Goal: Task Accomplishment & Management: Complete application form

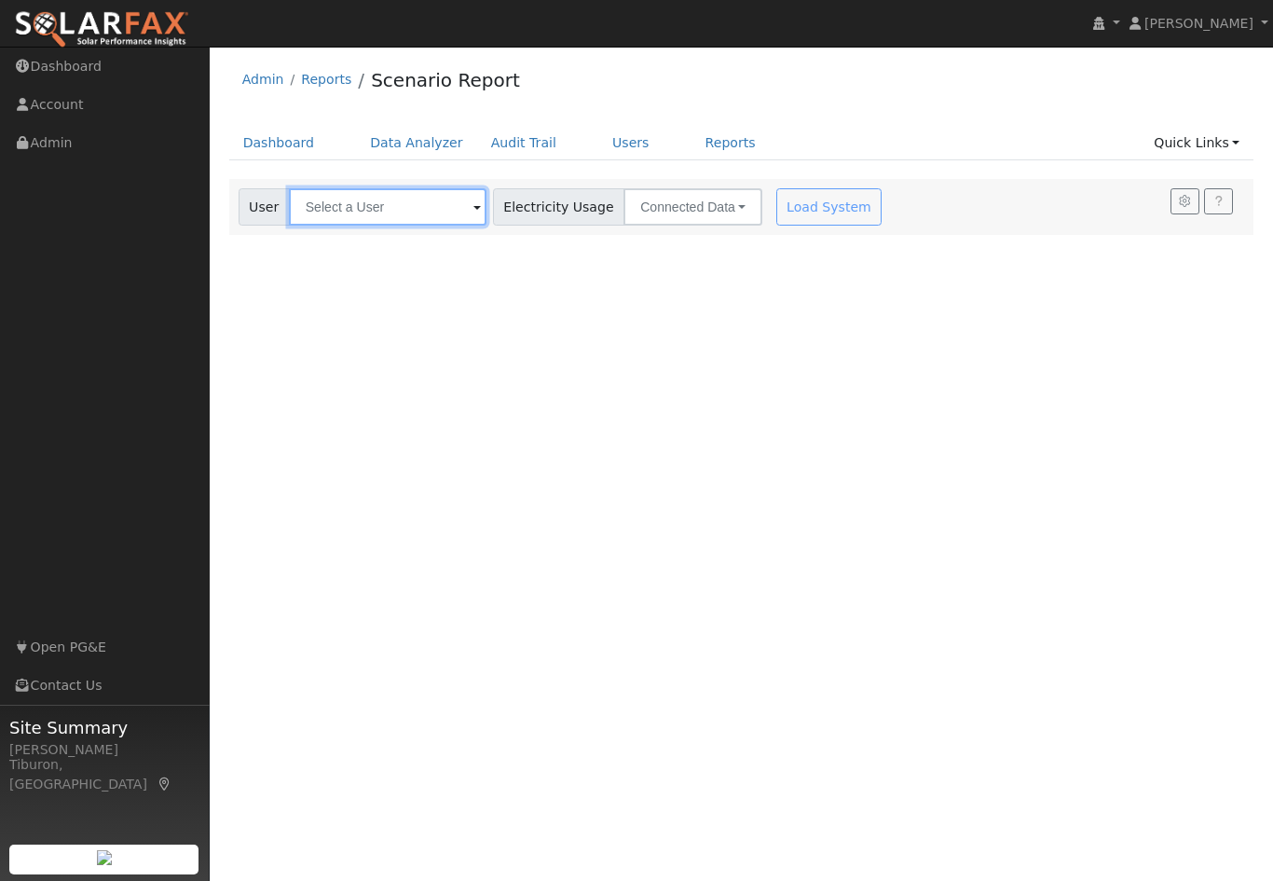
click at [409, 195] on input "text" at bounding box center [388, 206] width 198 height 37
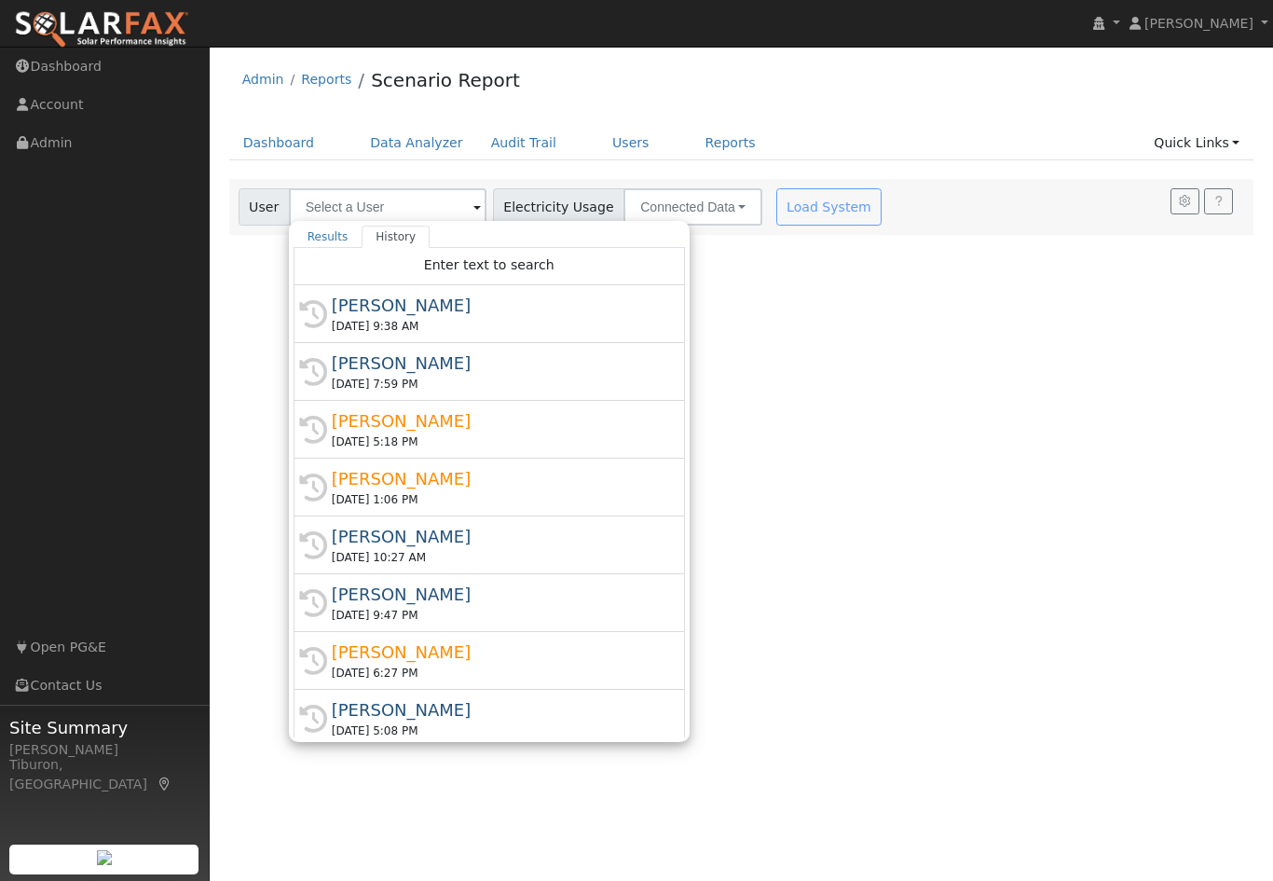
click at [1208, 131] on link "Quick Links" at bounding box center [1197, 143] width 114 height 34
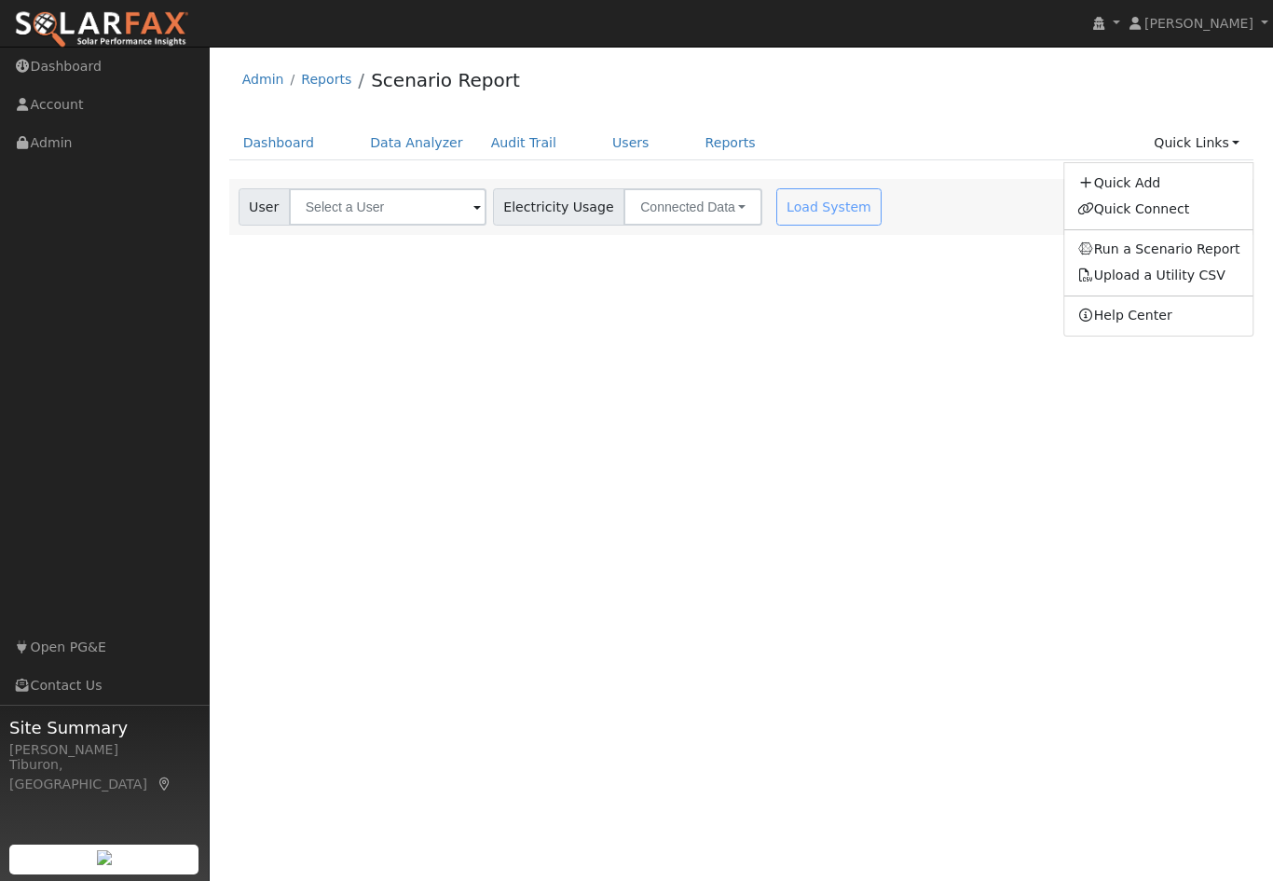
click at [1142, 185] on link "Quick Add" at bounding box center [1159, 183] width 189 height 26
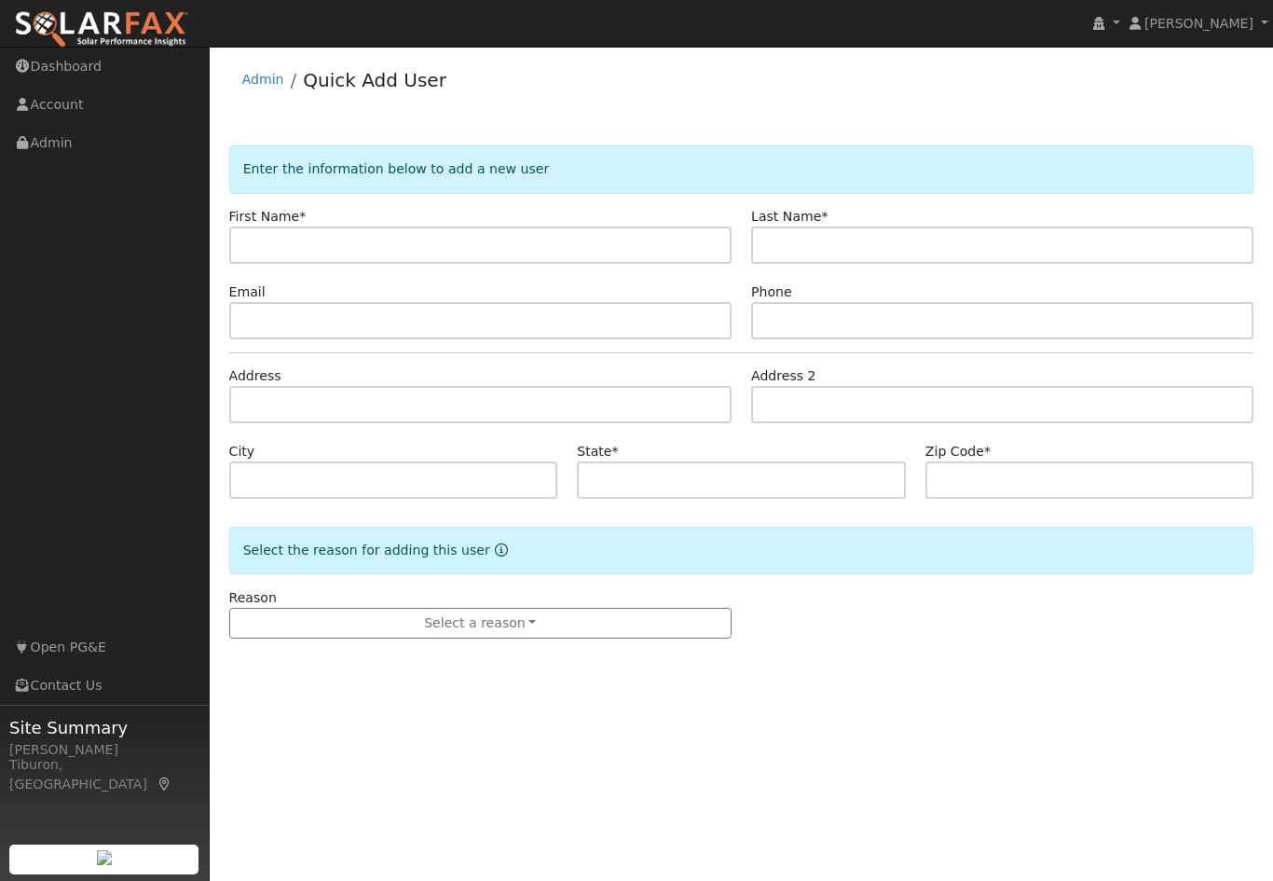
click at [344, 260] on input "text" at bounding box center [480, 245] width 502 height 37
type input "Lela"
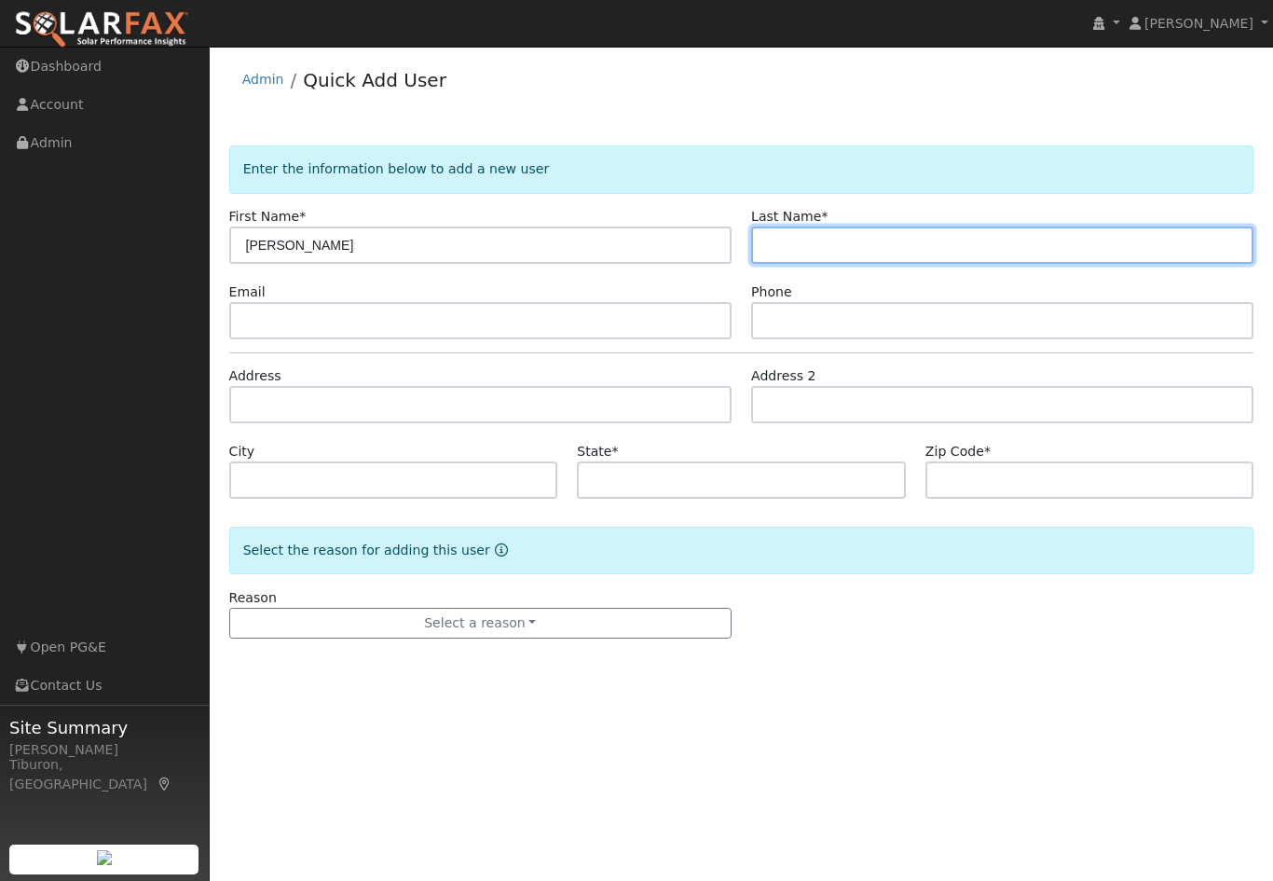
click at [834, 255] on input "text" at bounding box center [1002, 245] width 502 height 37
type input "Childress"
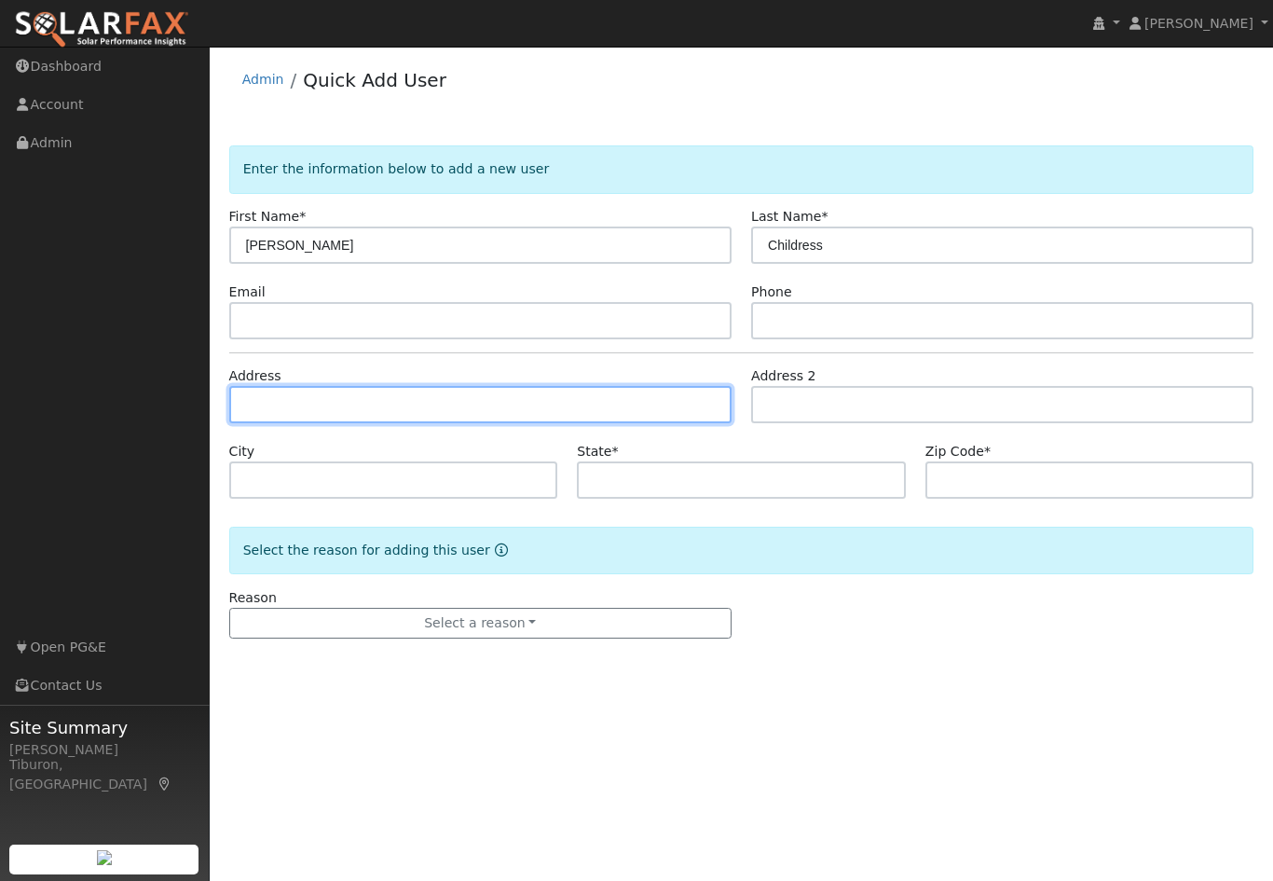
click at [370, 411] on input "text" at bounding box center [480, 404] width 502 height 37
click at [328, 403] on input "text" at bounding box center [480, 404] width 502 height 37
paste input "19304 Tyler Foote Crossing, Nevada City, CA, 95959."
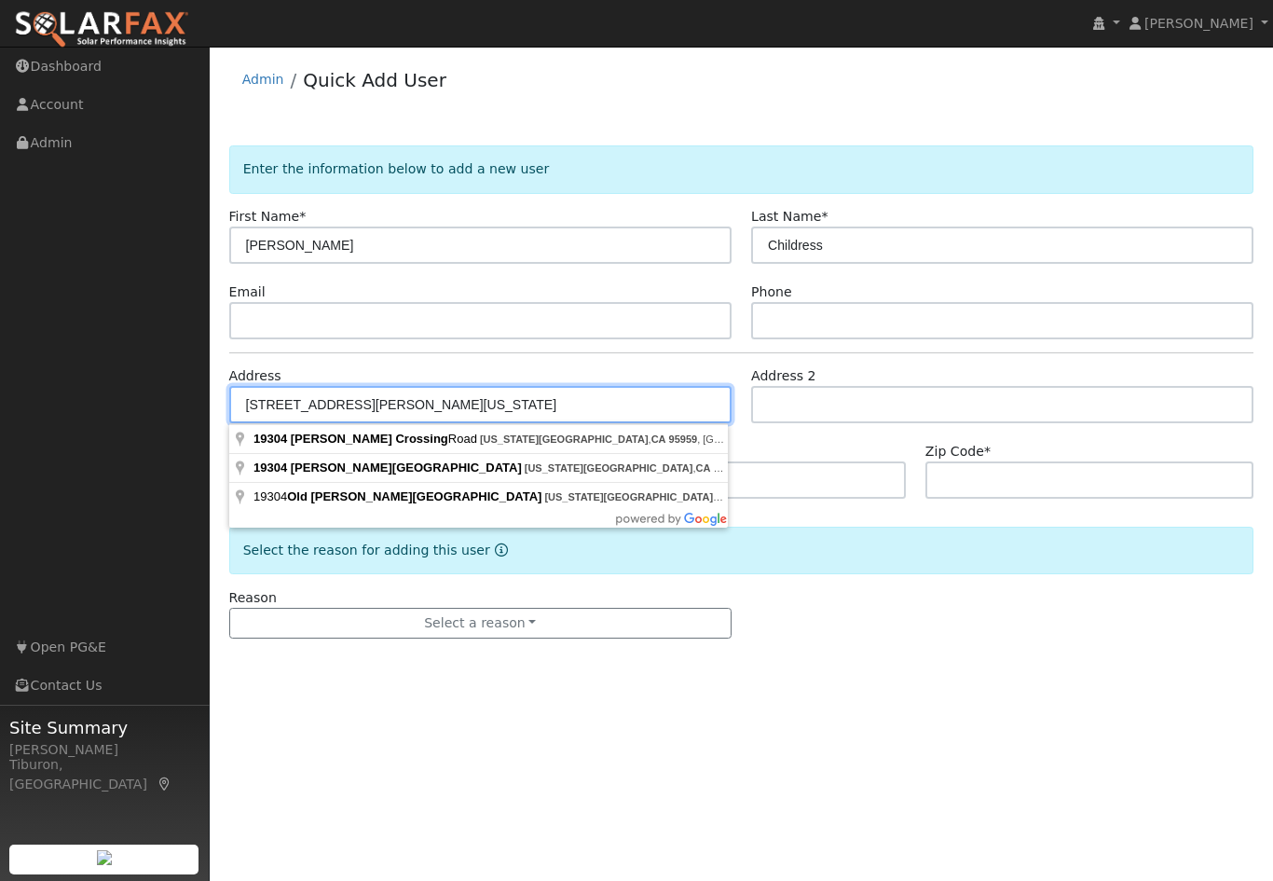
type input "19304 Tyler Foote Crossing Road"
type input "Nevada City"
type input "CA"
type input "95959"
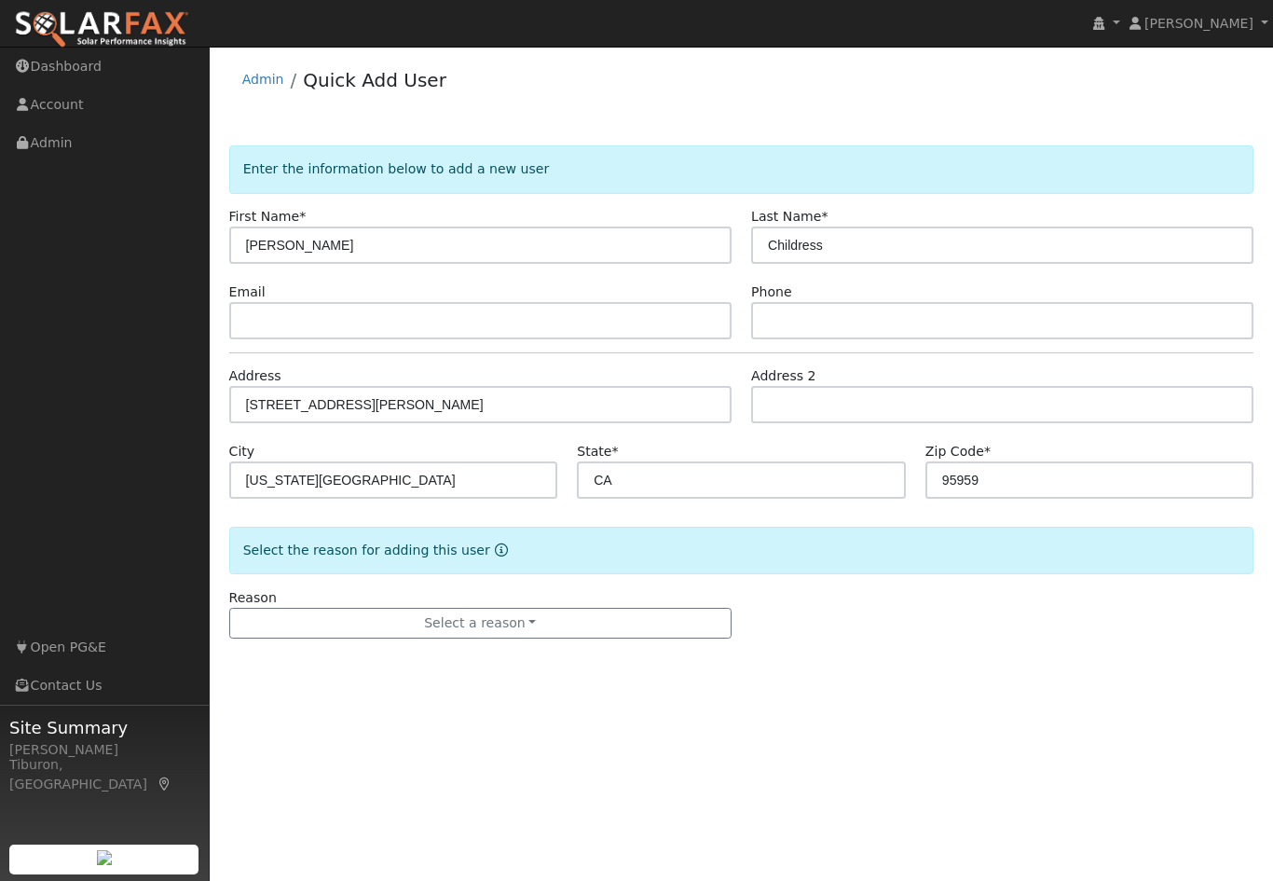
click at [617, 619] on button "Select a reason" at bounding box center [480, 624] width 502 height 32
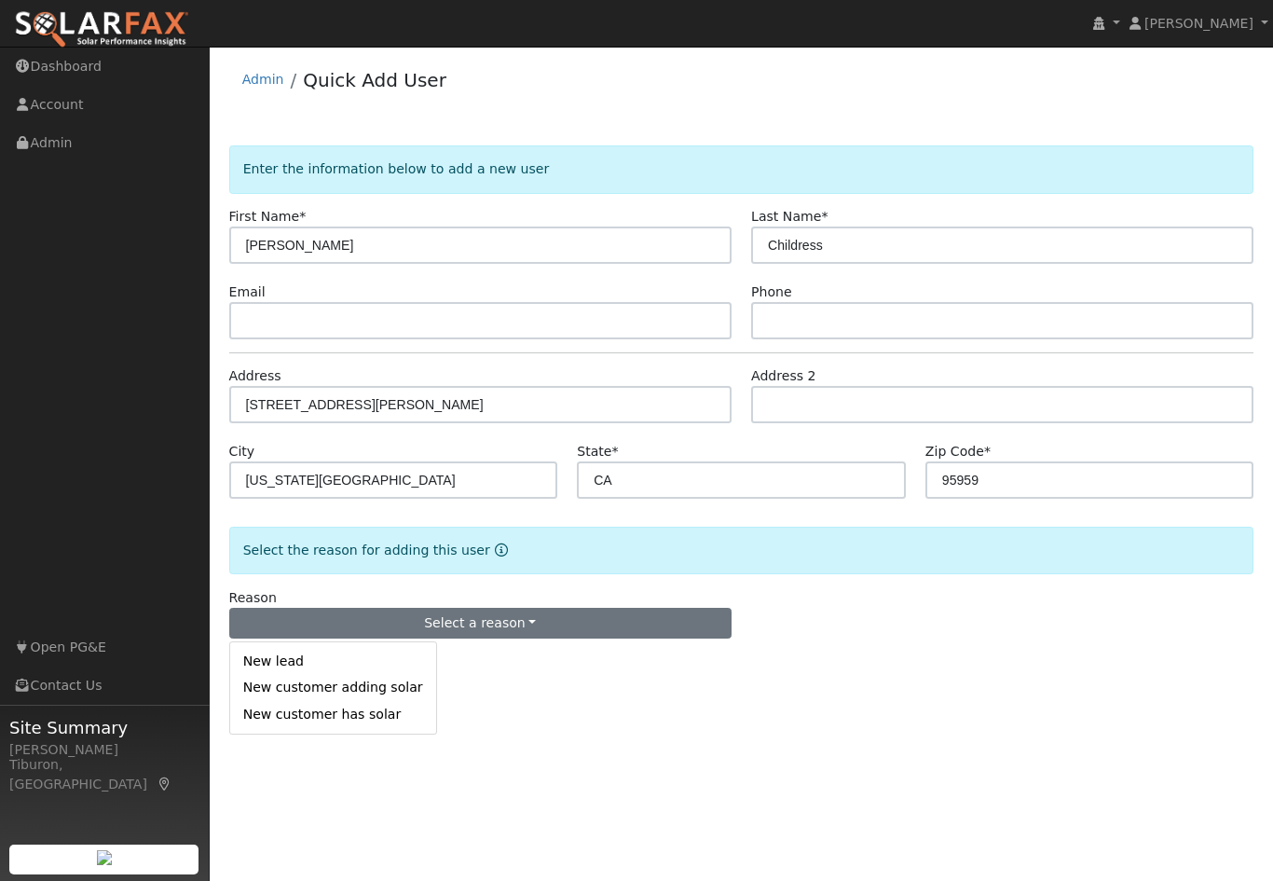
click at [387, 676] on link "New customer adding solar" at bounding box center [333, 688] width 206 height 26
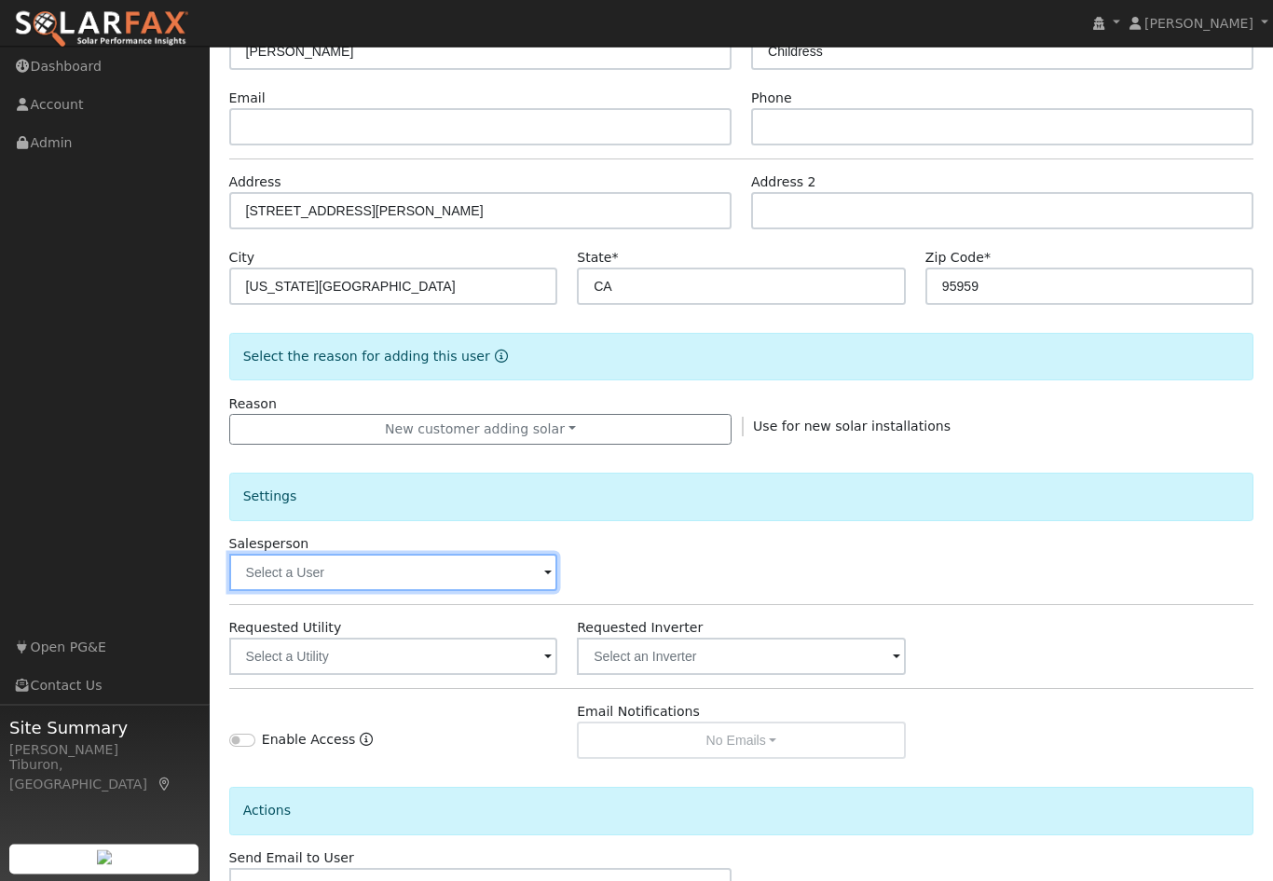
click at [523, 579] on input "text" at bounding box center [393, 573] width 329 height 37
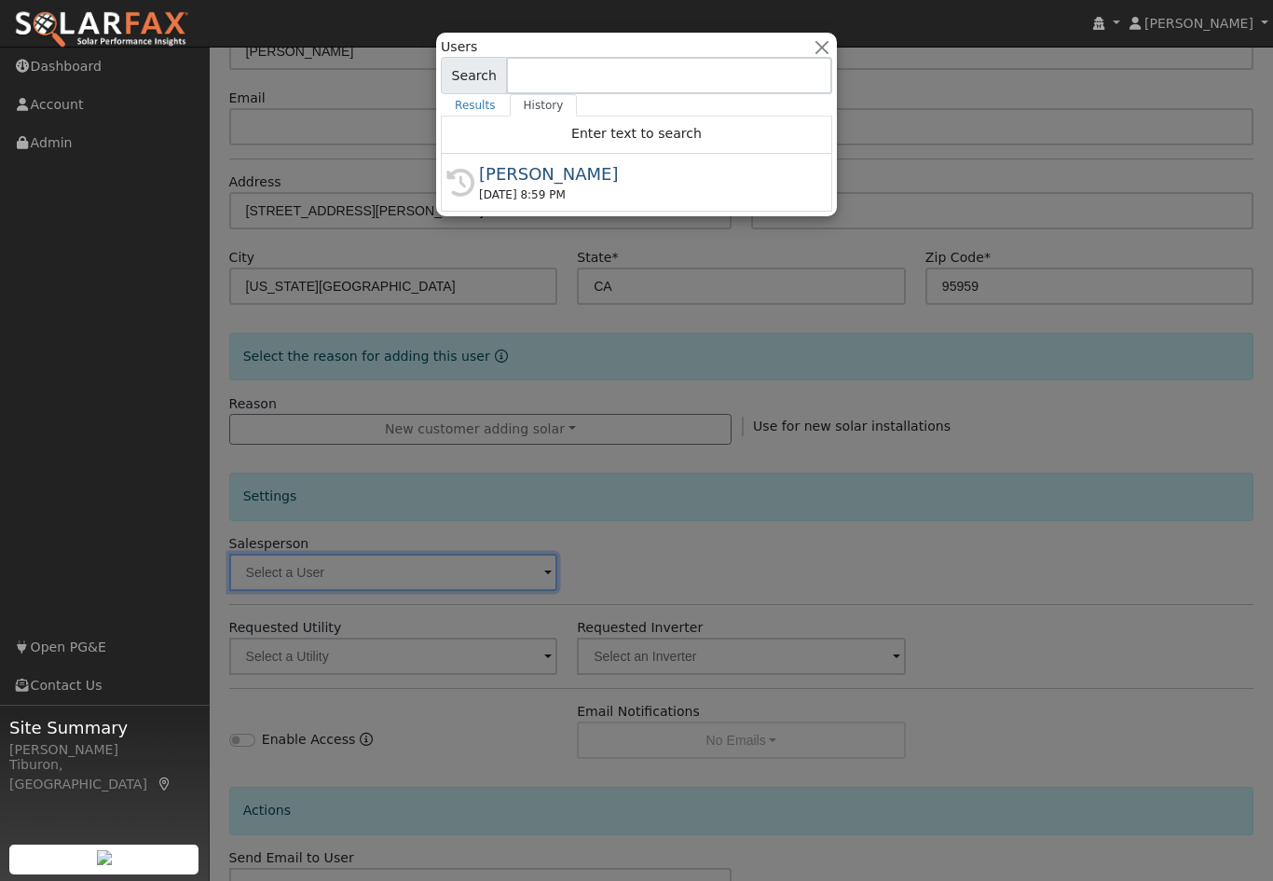
click at [601, 191] on div "08/24/2025 8:59 PM" at bounding box center [645, 194] width 332 height 17
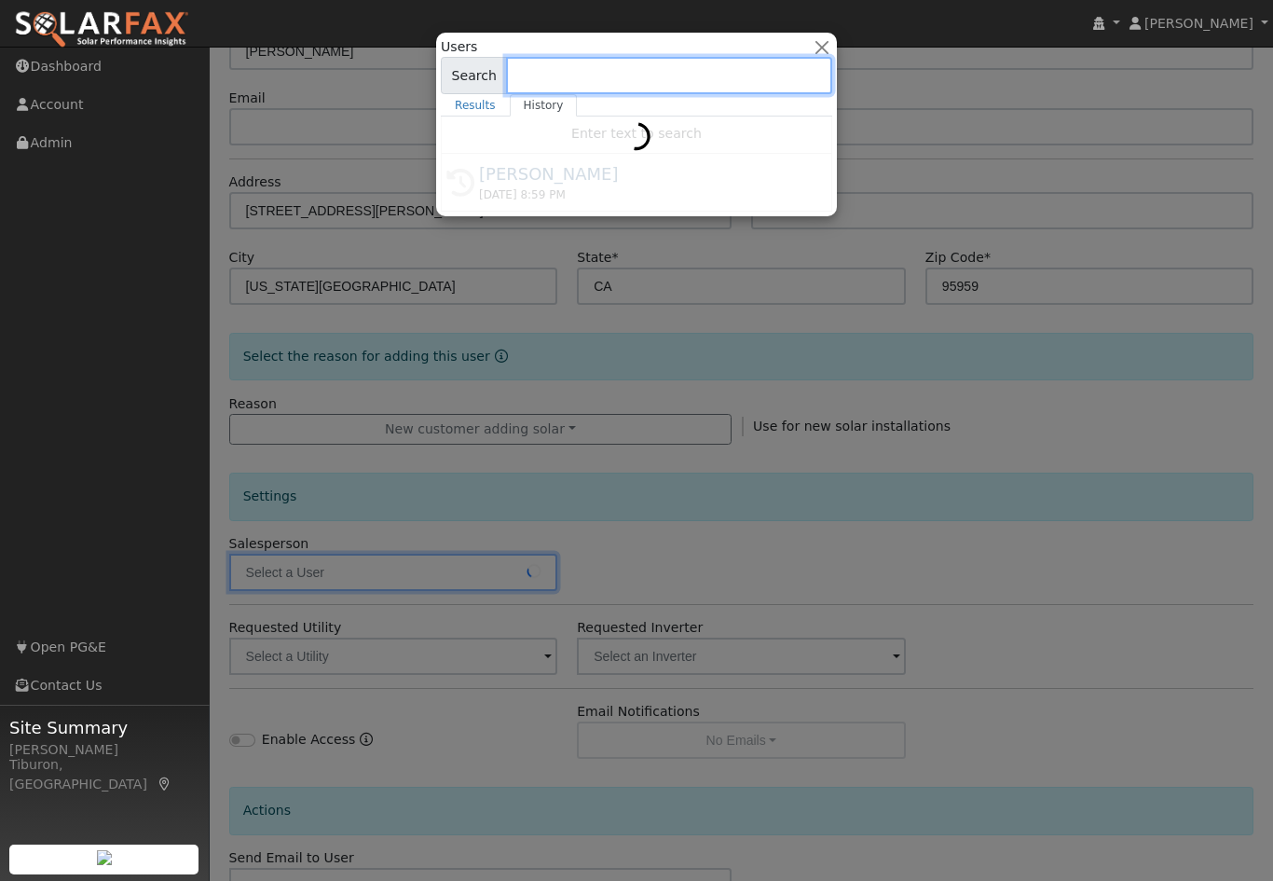
type input "[PERSON_NAME]"
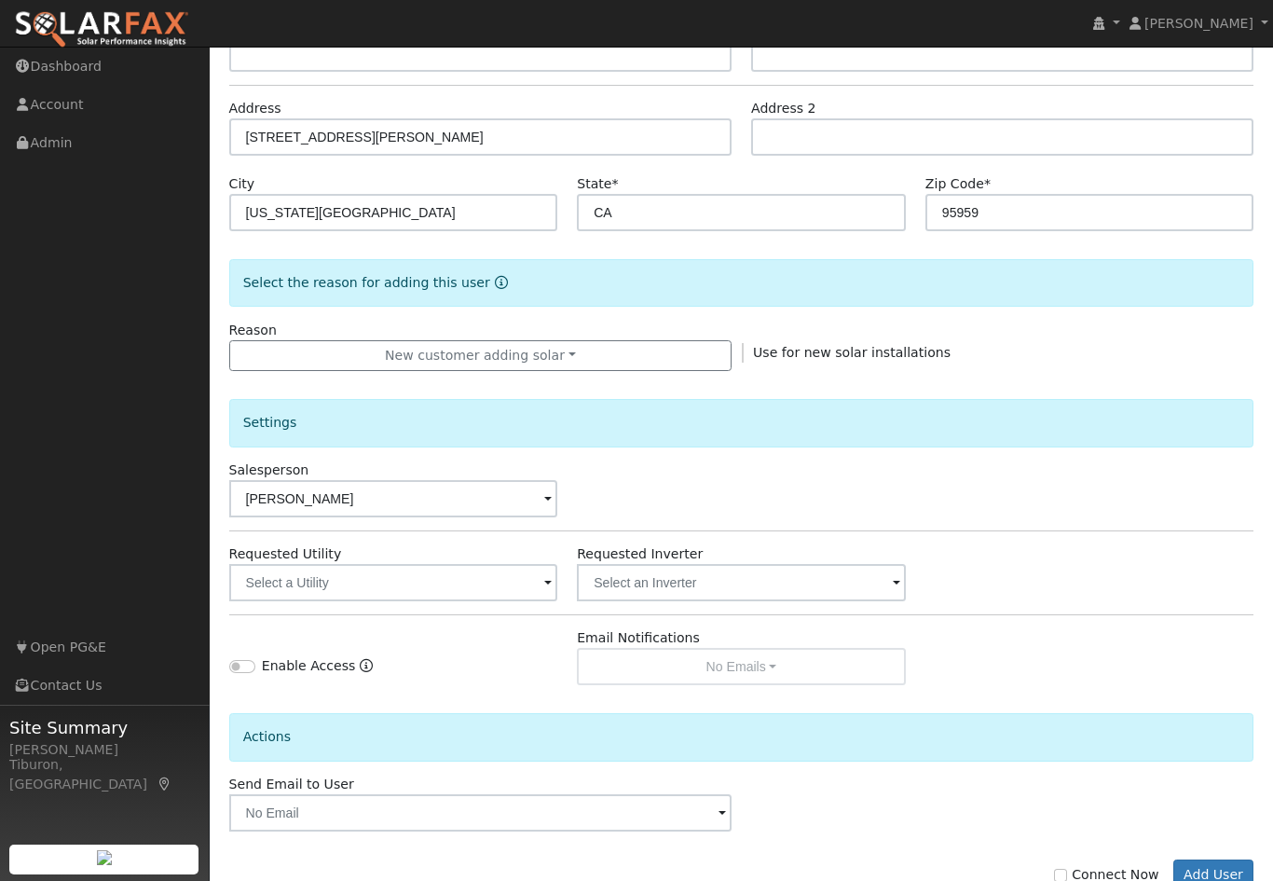
scroll to position [289, 0]
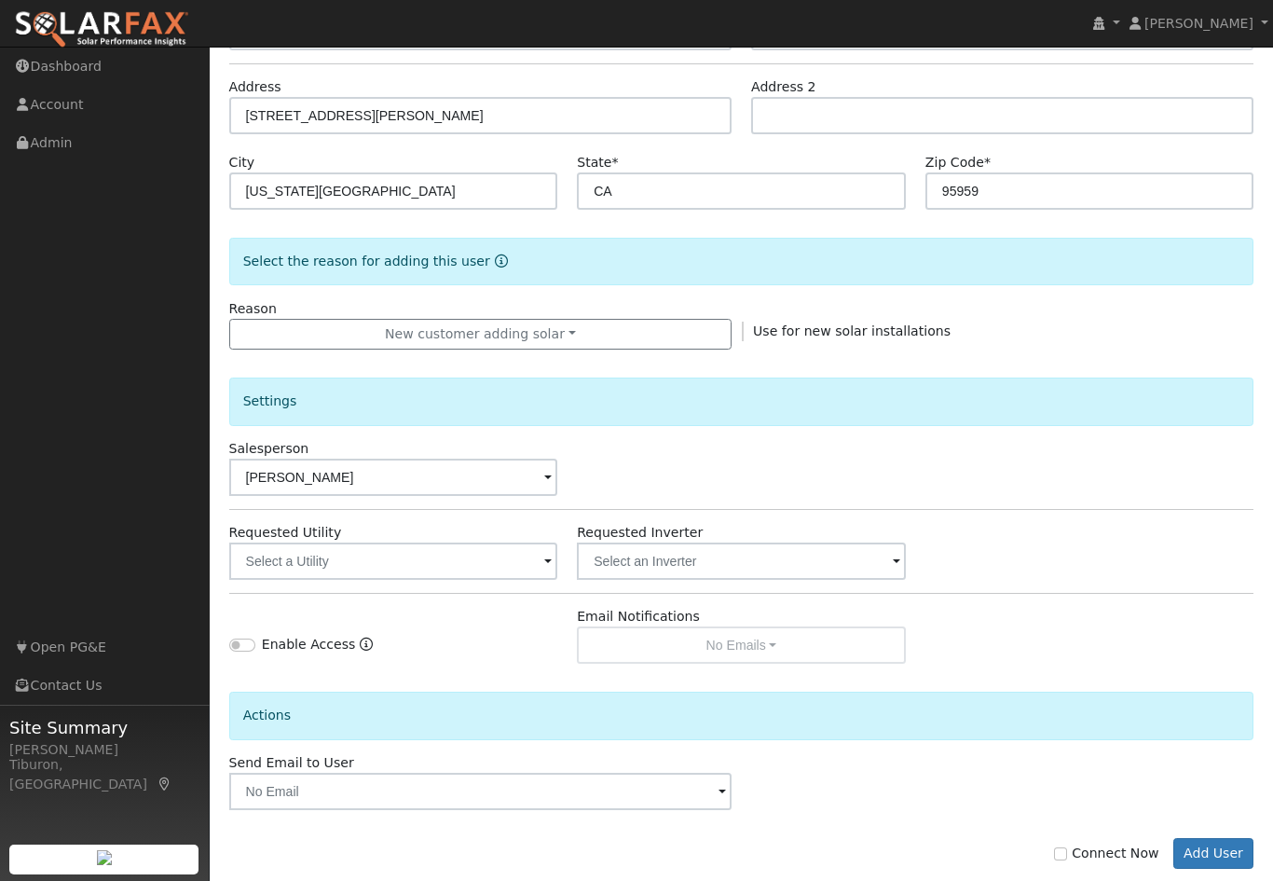
click at [1226, 856] on button "Add User" at bounding box center [1214, 854] width 81 height 32
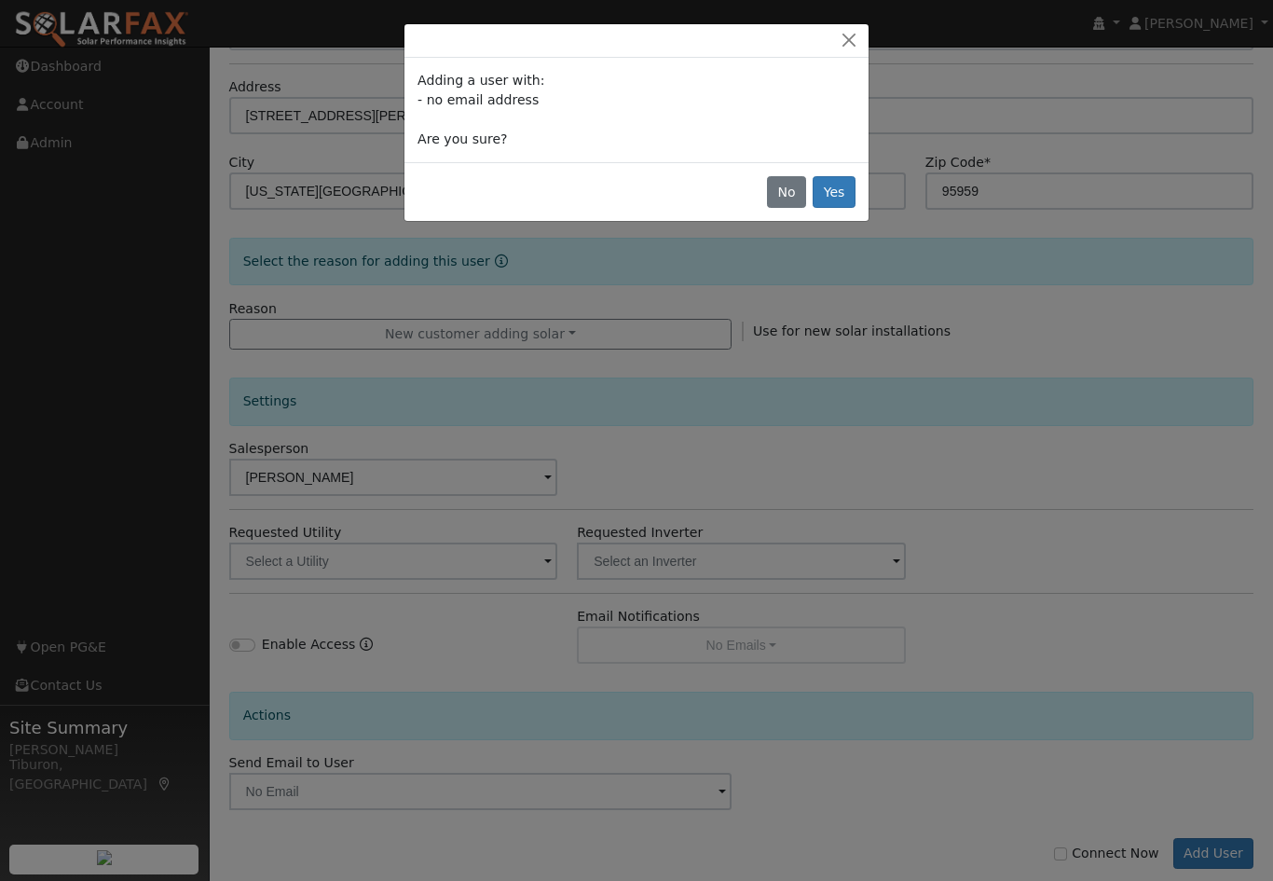
click at [832, 194] on button "Yes" at bounding box center [834, 192] width 43 height 32
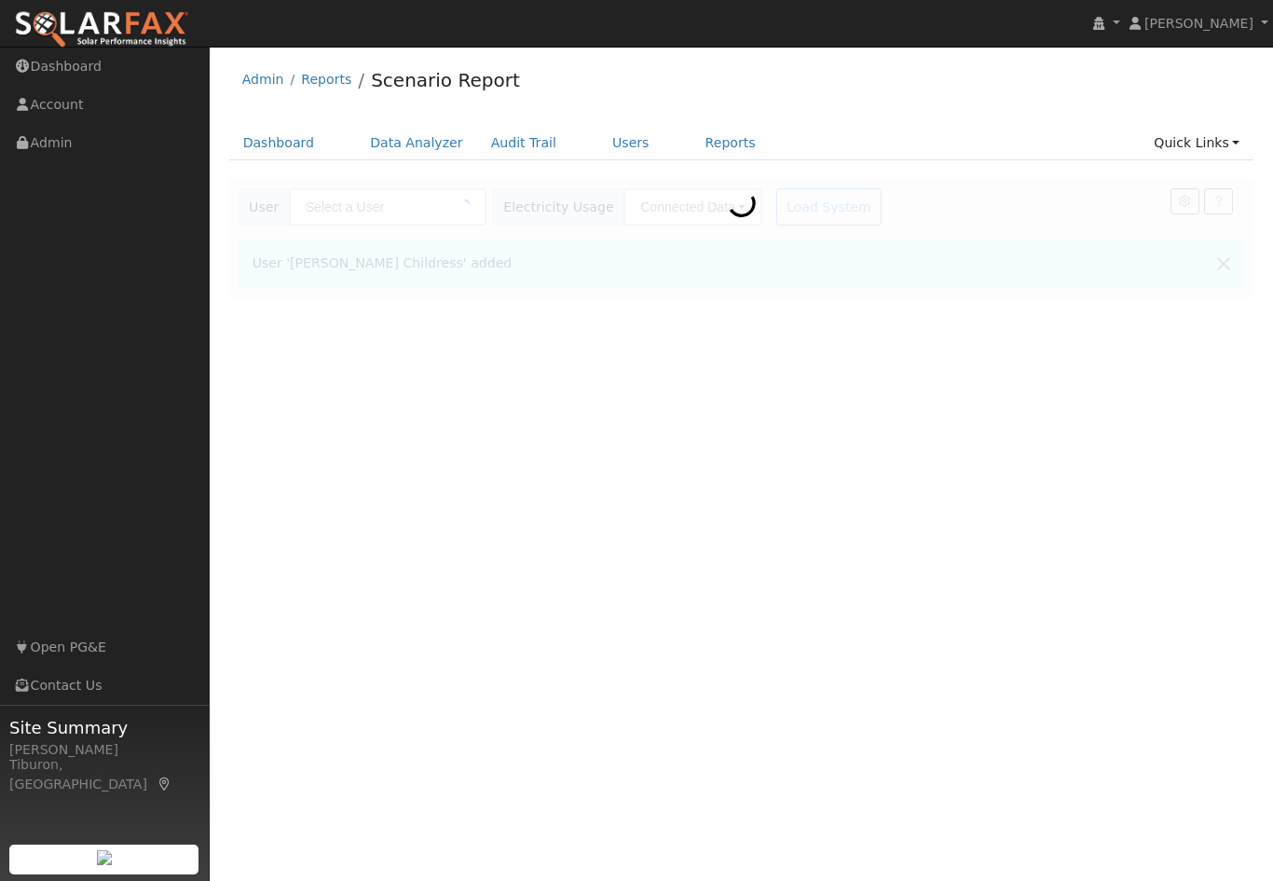
type input "Lela Childress"
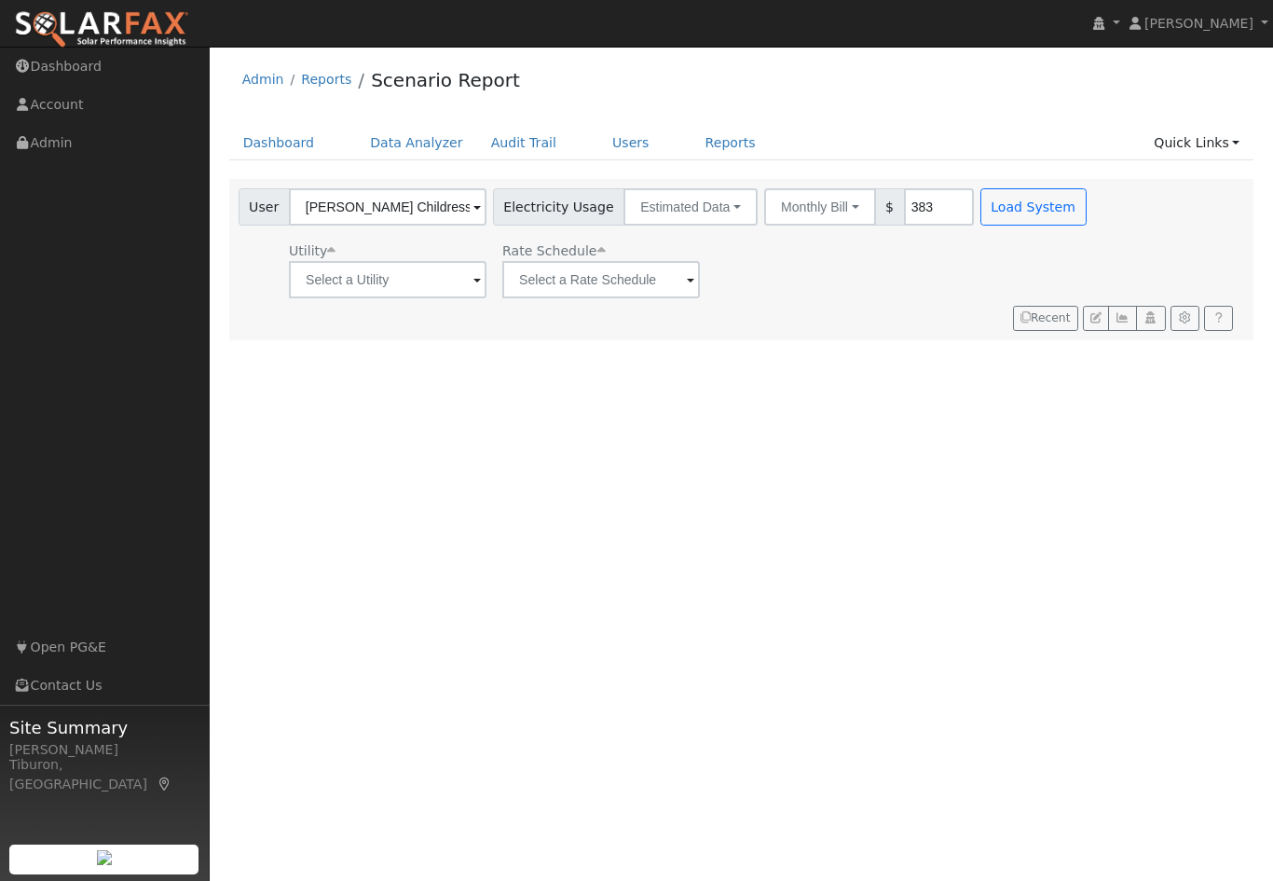
click at [427, 139] on link "Data Analyzer" at bounding box center [416, 143] width 121 height 34
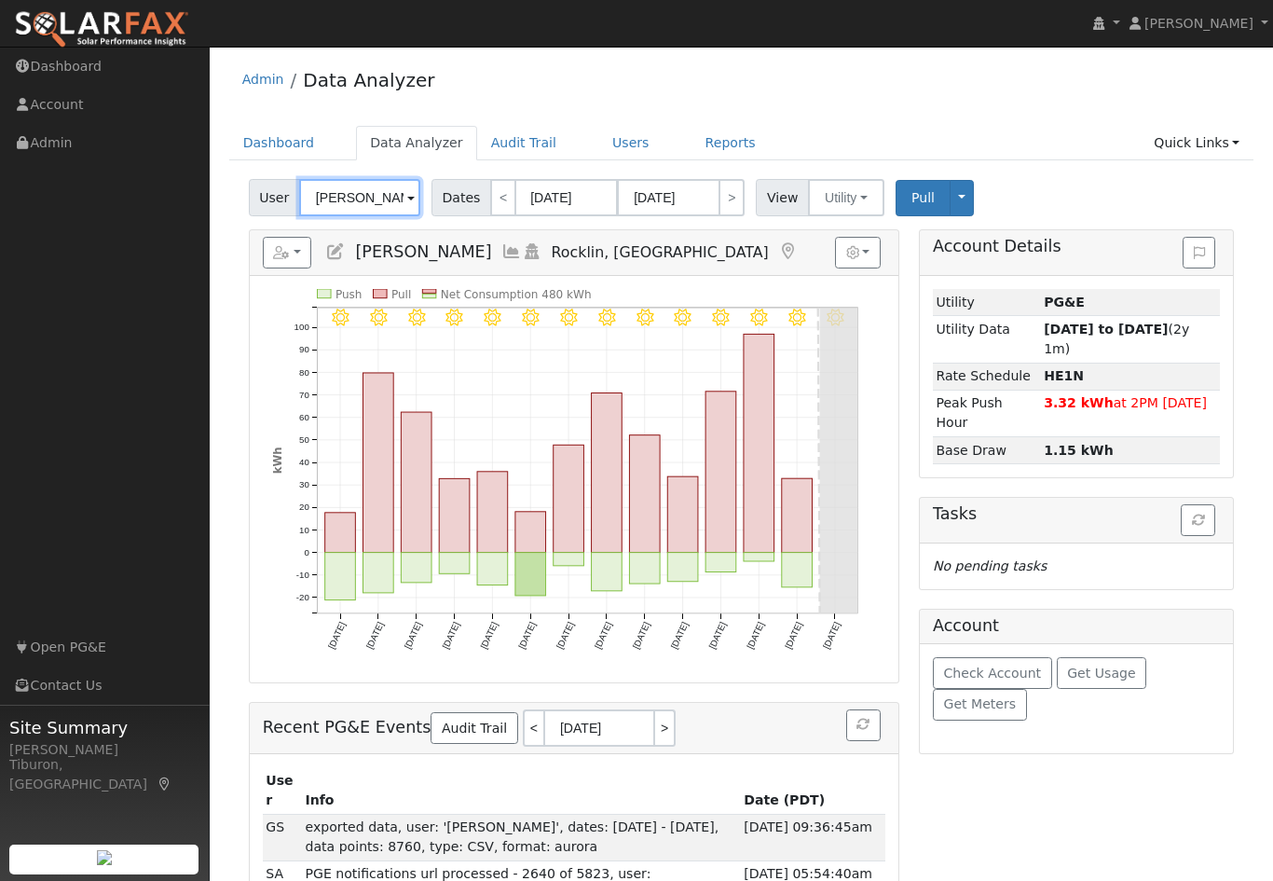
click at [362, 214] on input "[PERSON_NAME]" at bounding box center [359, 197] width 121 height 37
click at [343, 193] on input "Kim Van Ysseldyk" at bounding box center [359, 197] width 121 height 37
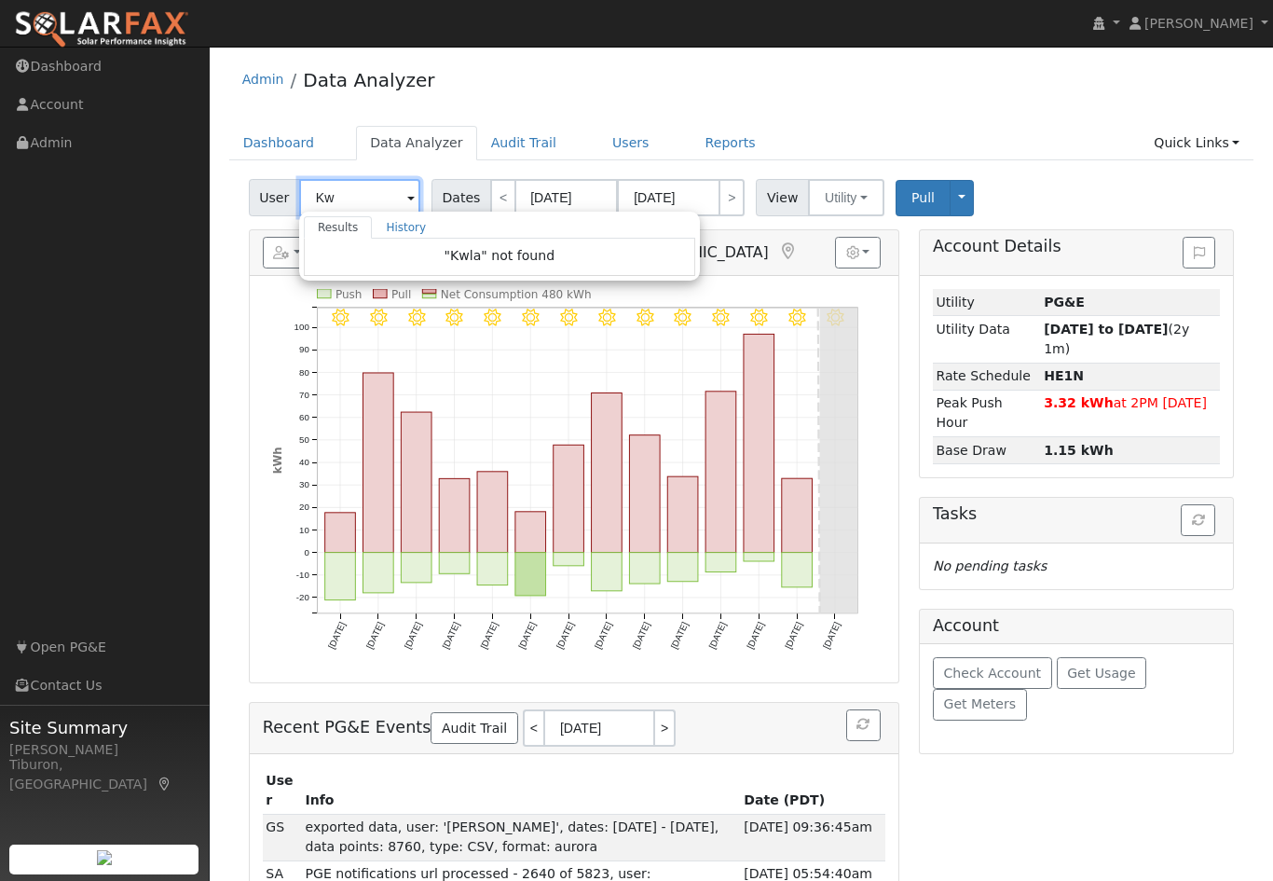
type input "K"
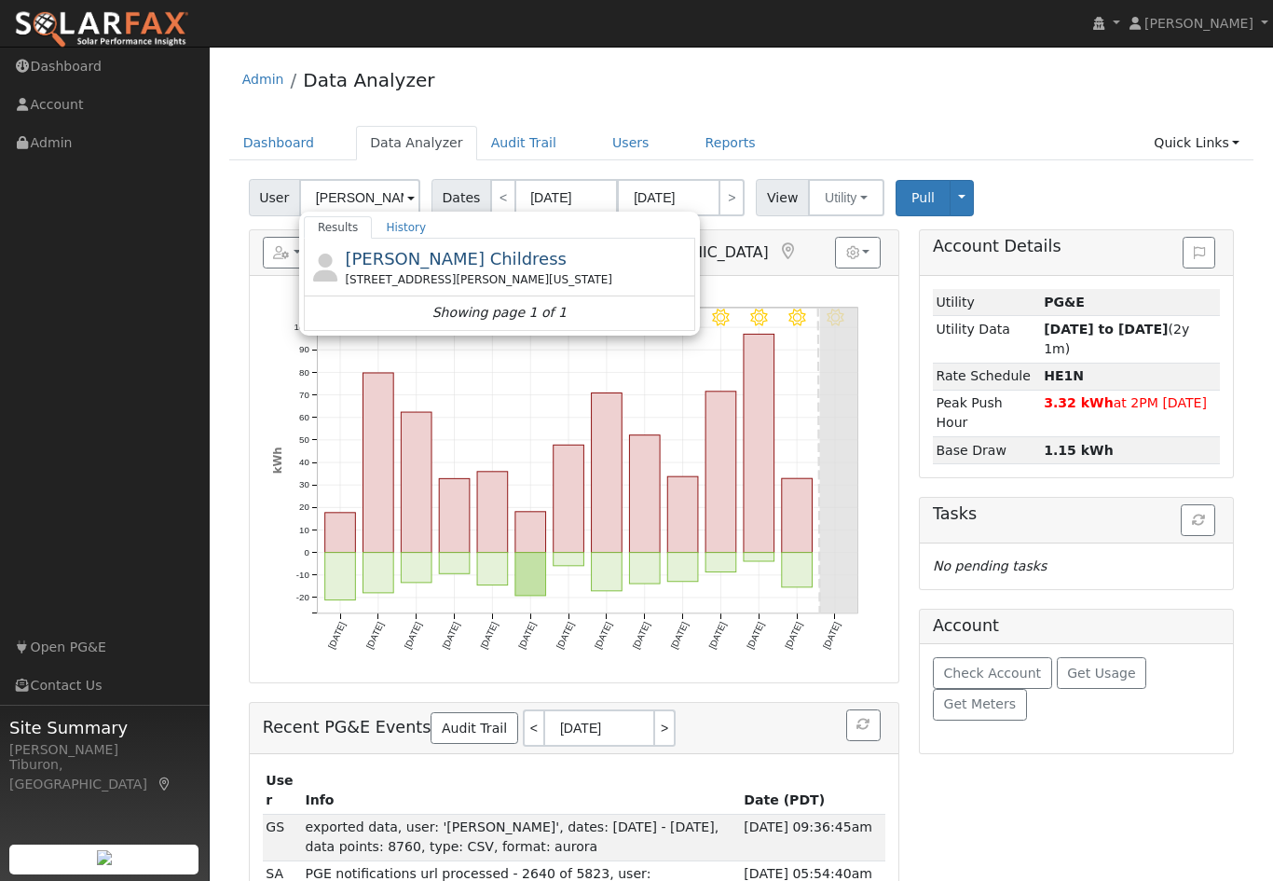
click at [506, 273] on div "19304 Tyler Foote Crossing Road, Nevada City, CA 95959" at bounding box center [518, 279] width 346 height 17
type input "Lela Childress"
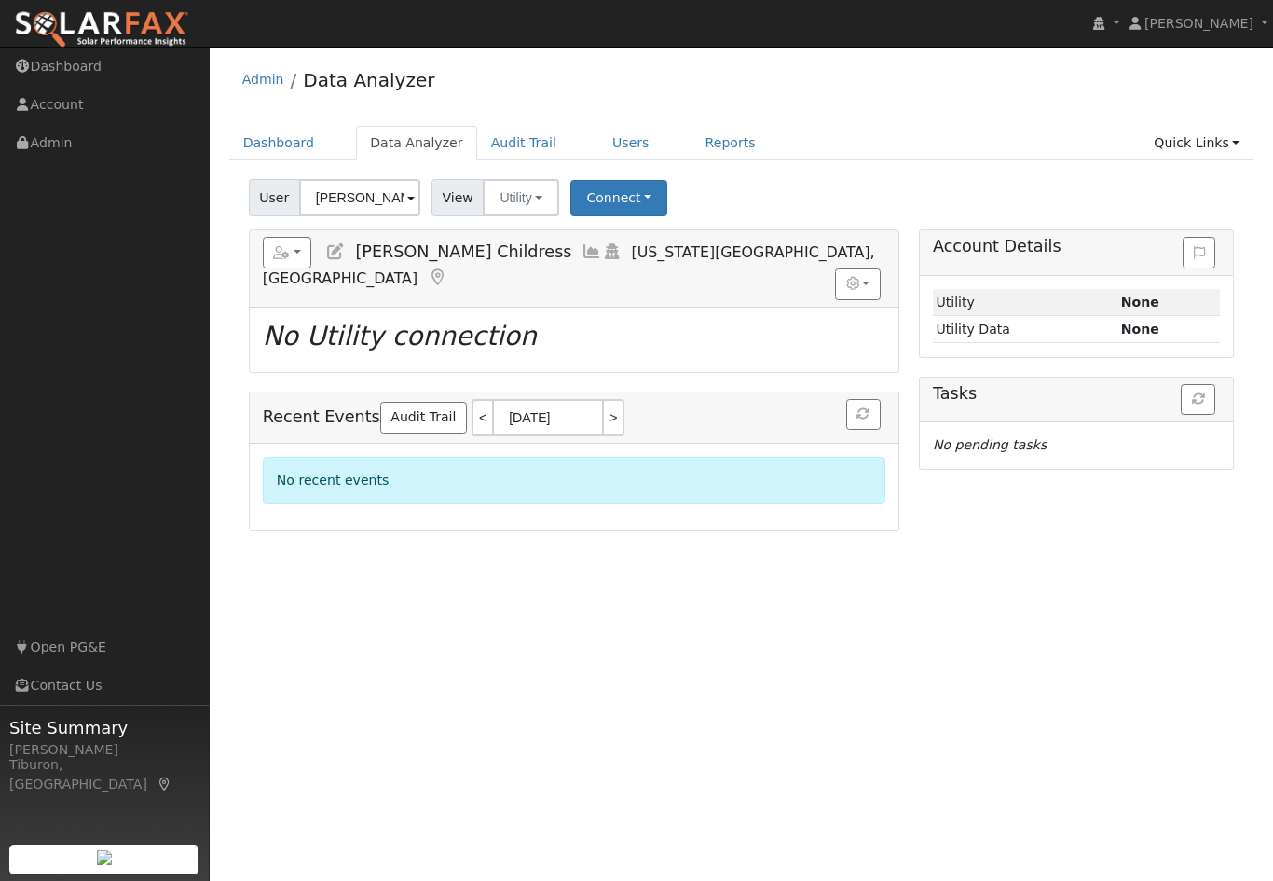
click at [628, 195] on button "Connect" at bounding box center [619, 198] width 97 height 36
click at [680, 239] on link "Select a Provider" at bounding box center [644, 239] width 145 height 26
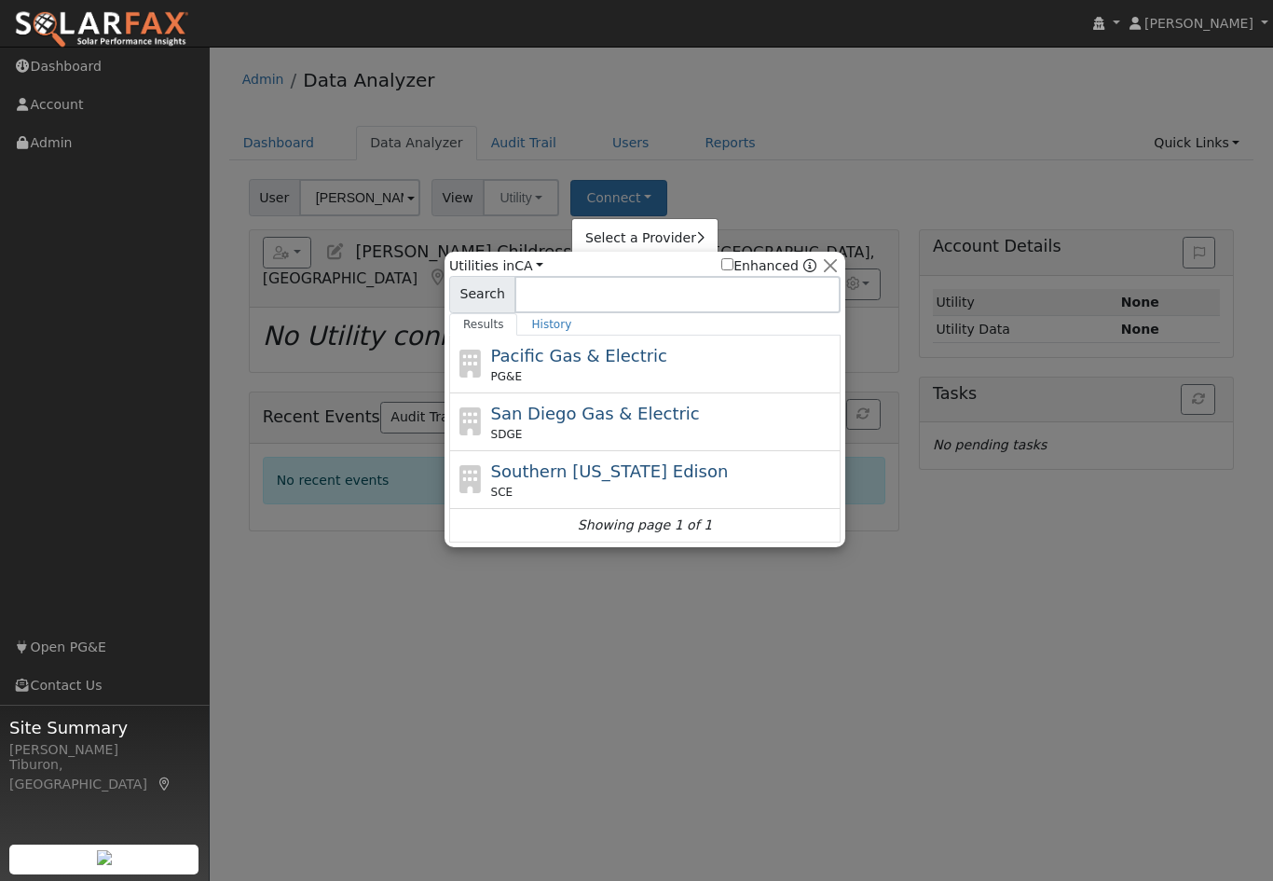
click at [613, 371] on div "PG&E" at bounding box center [664, 376] width 346 height 17
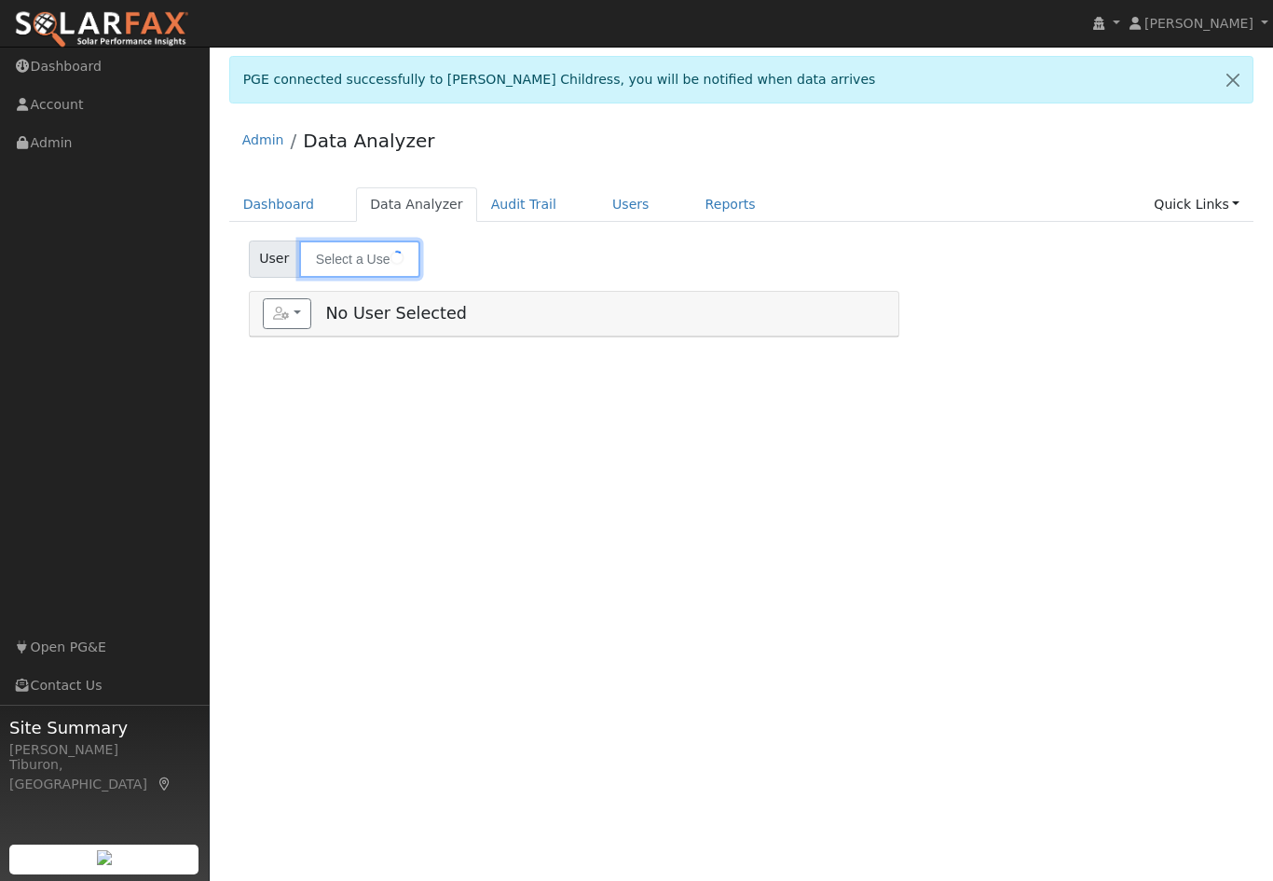
type input "[PERSON_NAME] Childress"
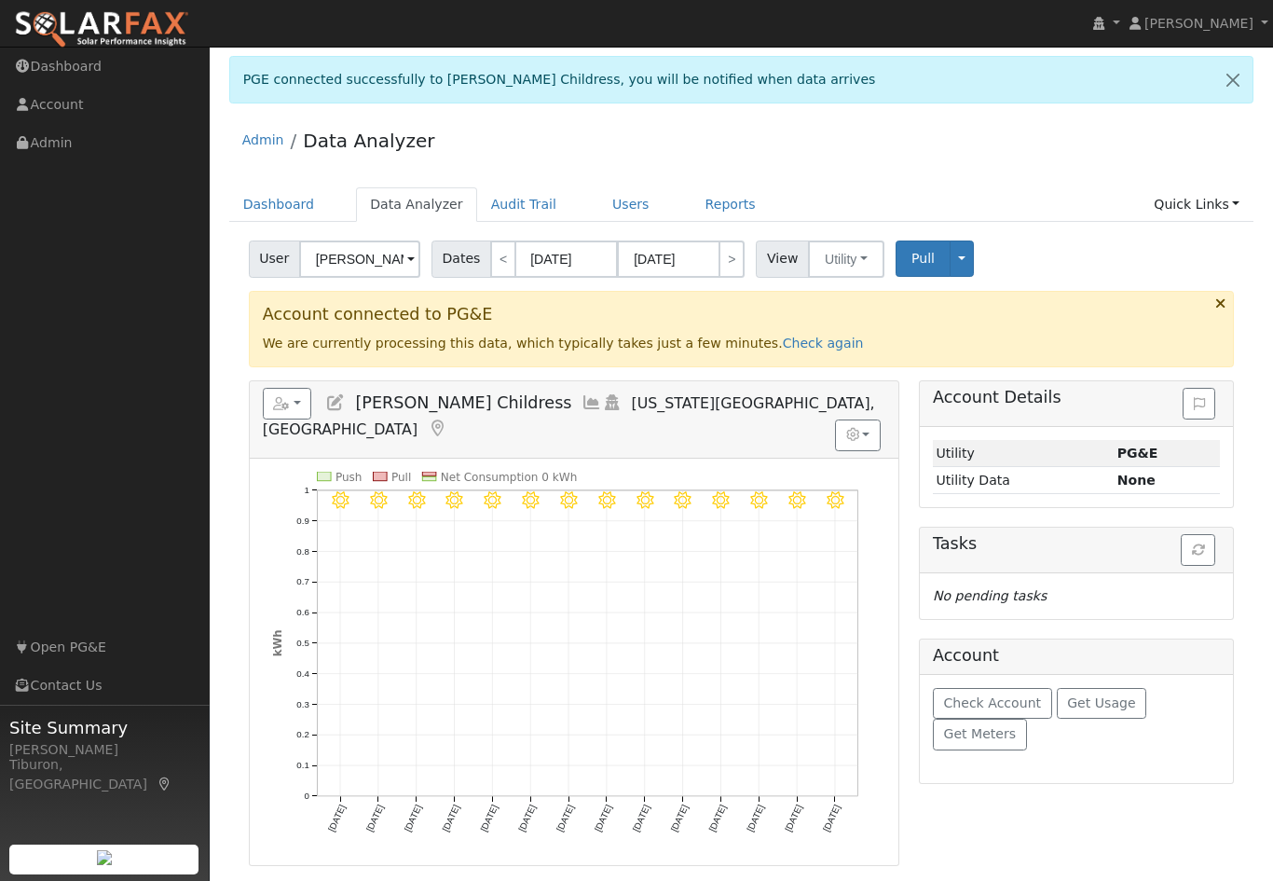
click at [1110, 702] on span "Get Usage" at bounding box center [1101, 702] width 68 height 15
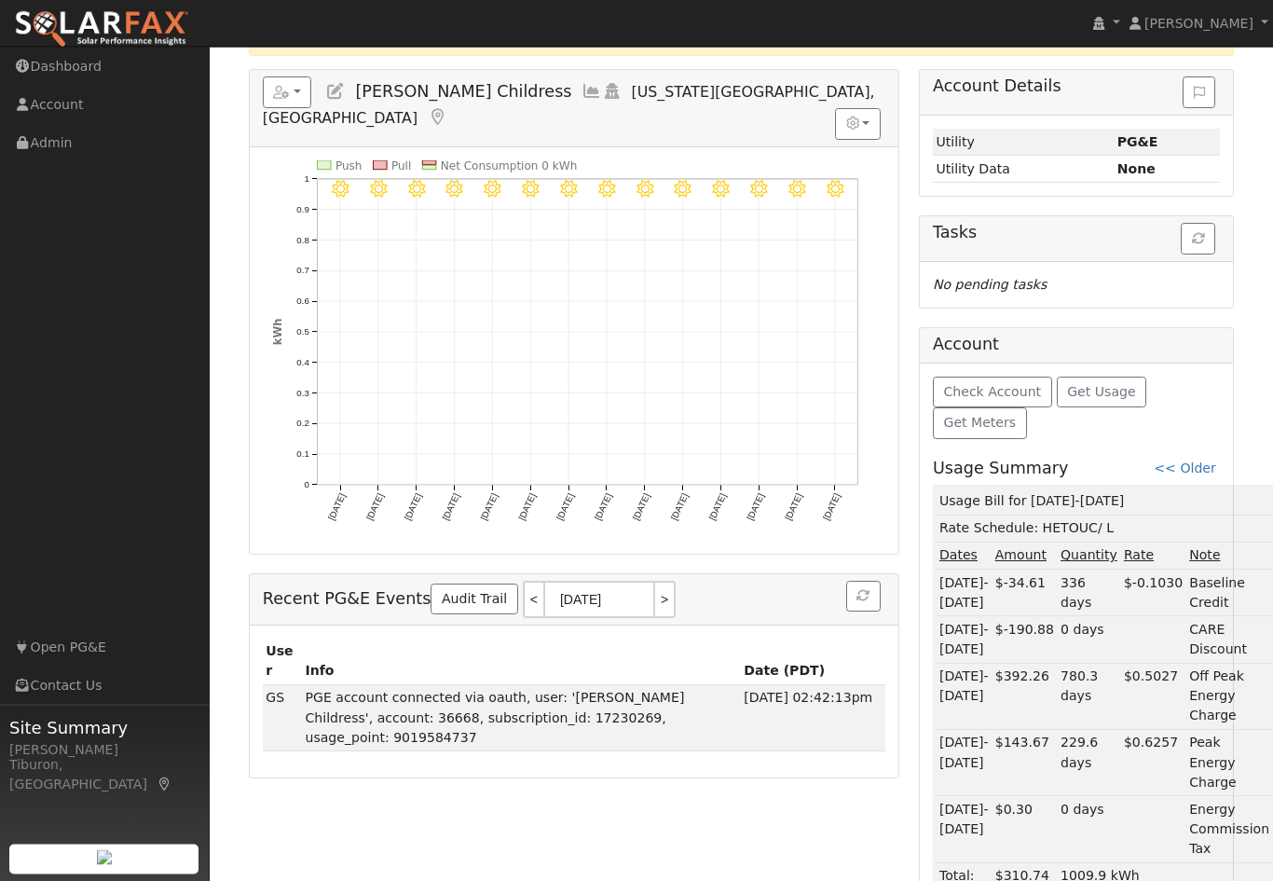
scroll to position [311, 0]
click at [1184, 469] on link "<< Older" at bounding box center [1185, 468] width 62 height 15
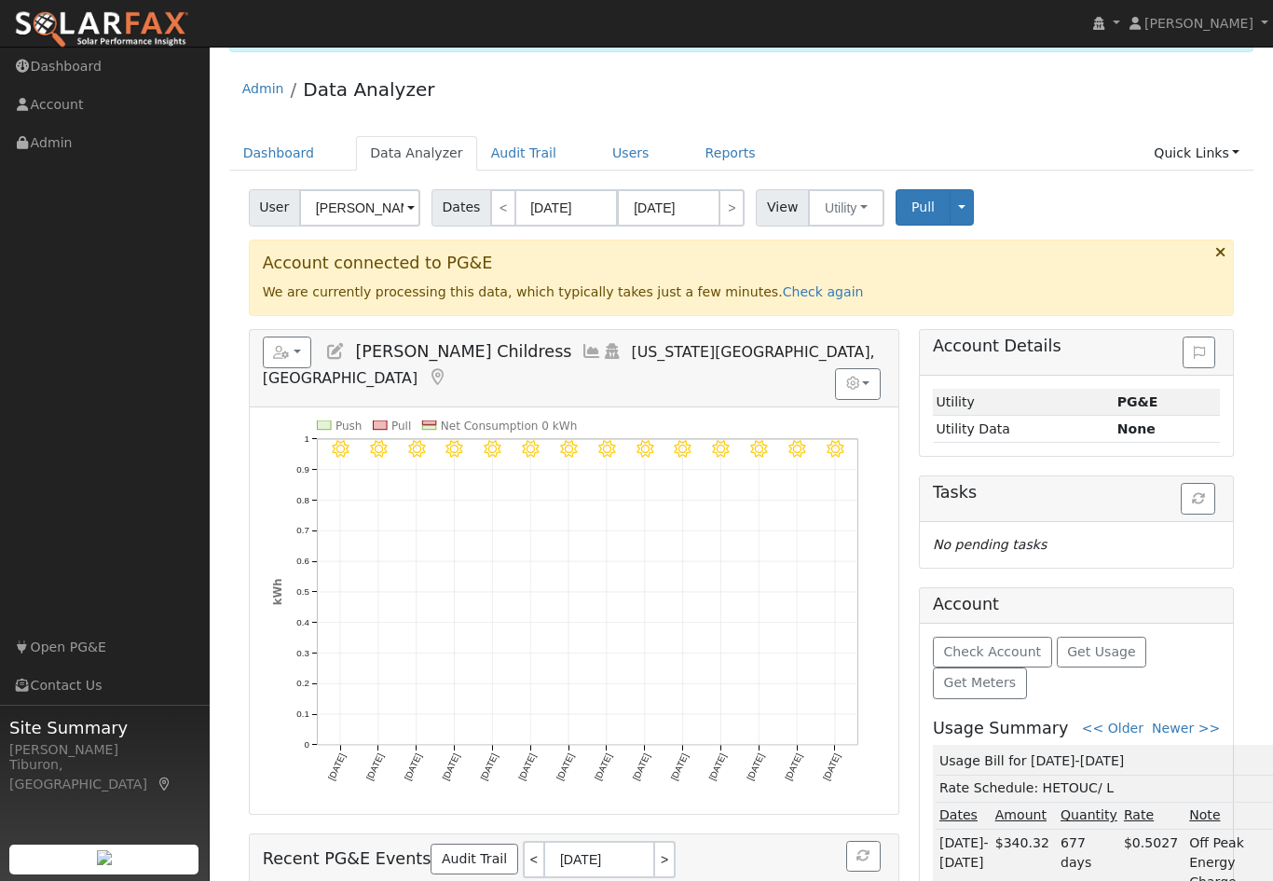
scroll to position [0, 0]
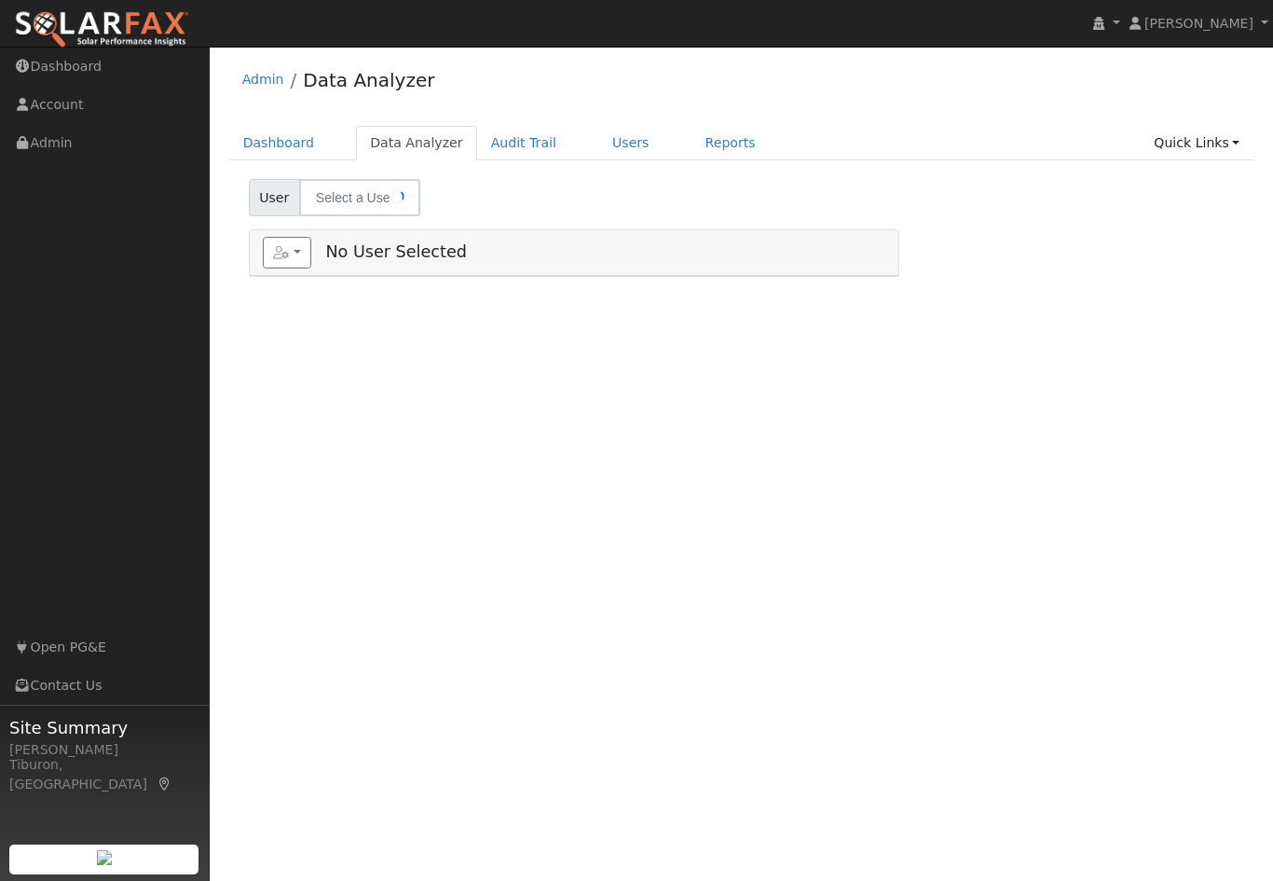
select select "7"
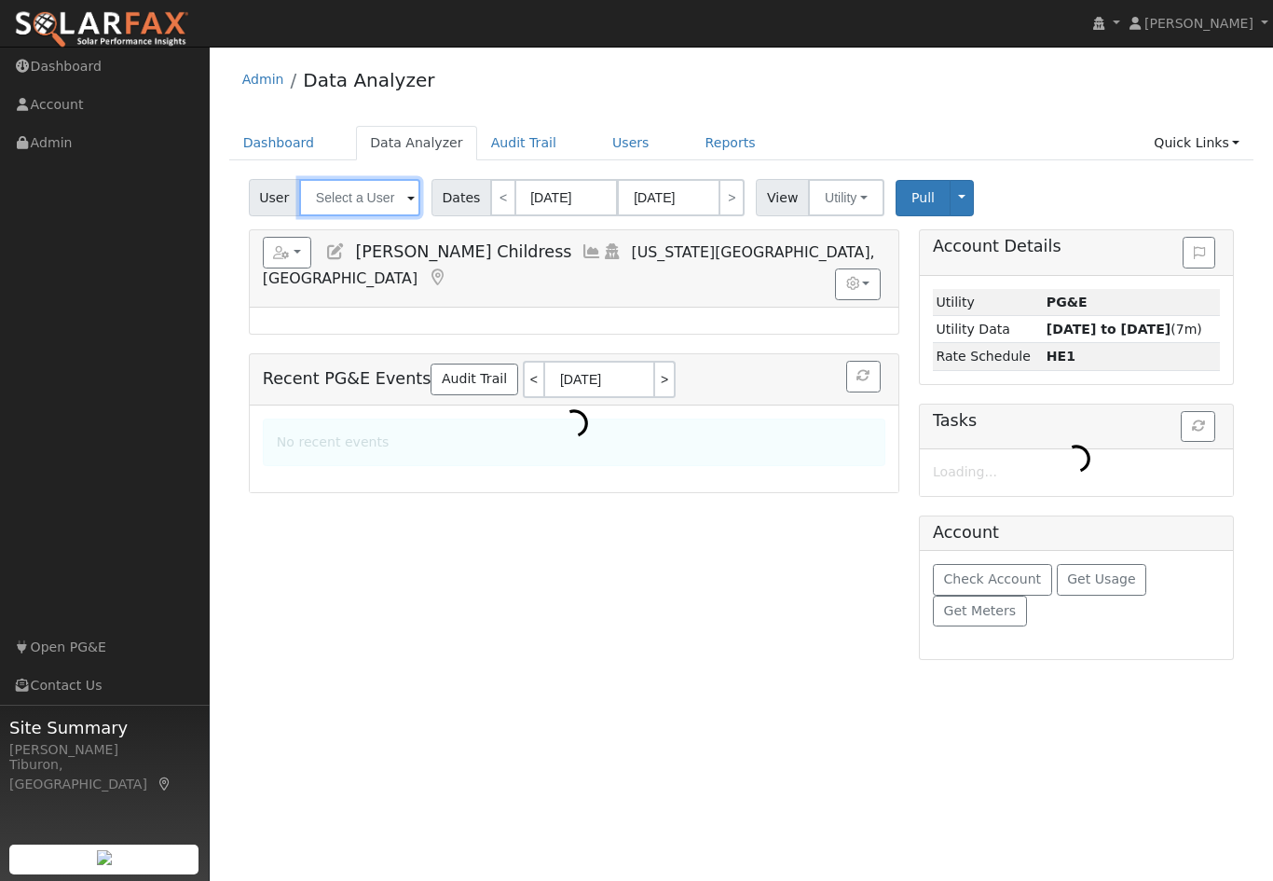
type input "[PERSON_NAME] Childress"
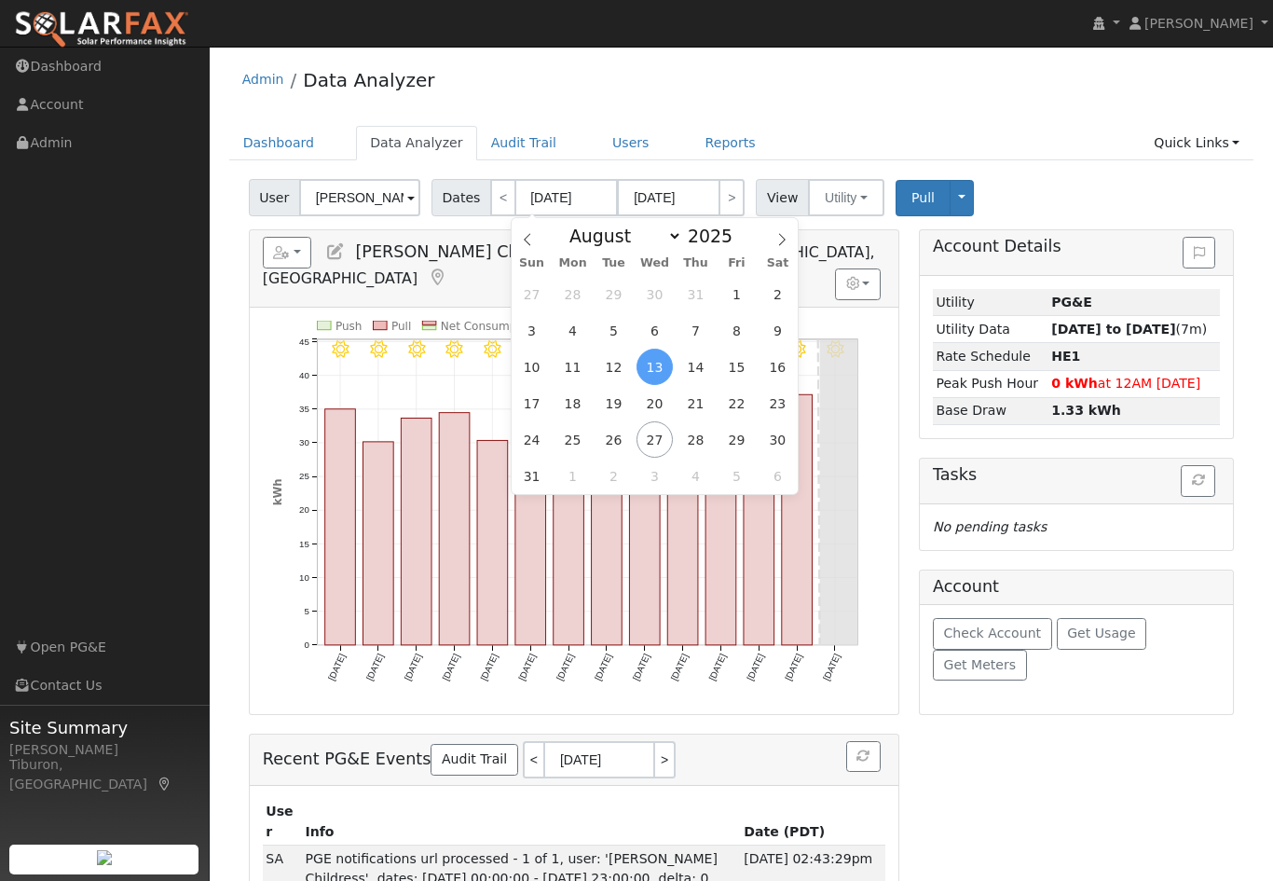
click at [726, 246] on input "2025" at bounding box center [715, 236] width 67 height 21
click at [741, 233] on span at bounding box center [742, 231] width 13 height 10
click at [732, 243] on input "2026" at bounding box center [715, 236] width 67 height 21
type input "2024"
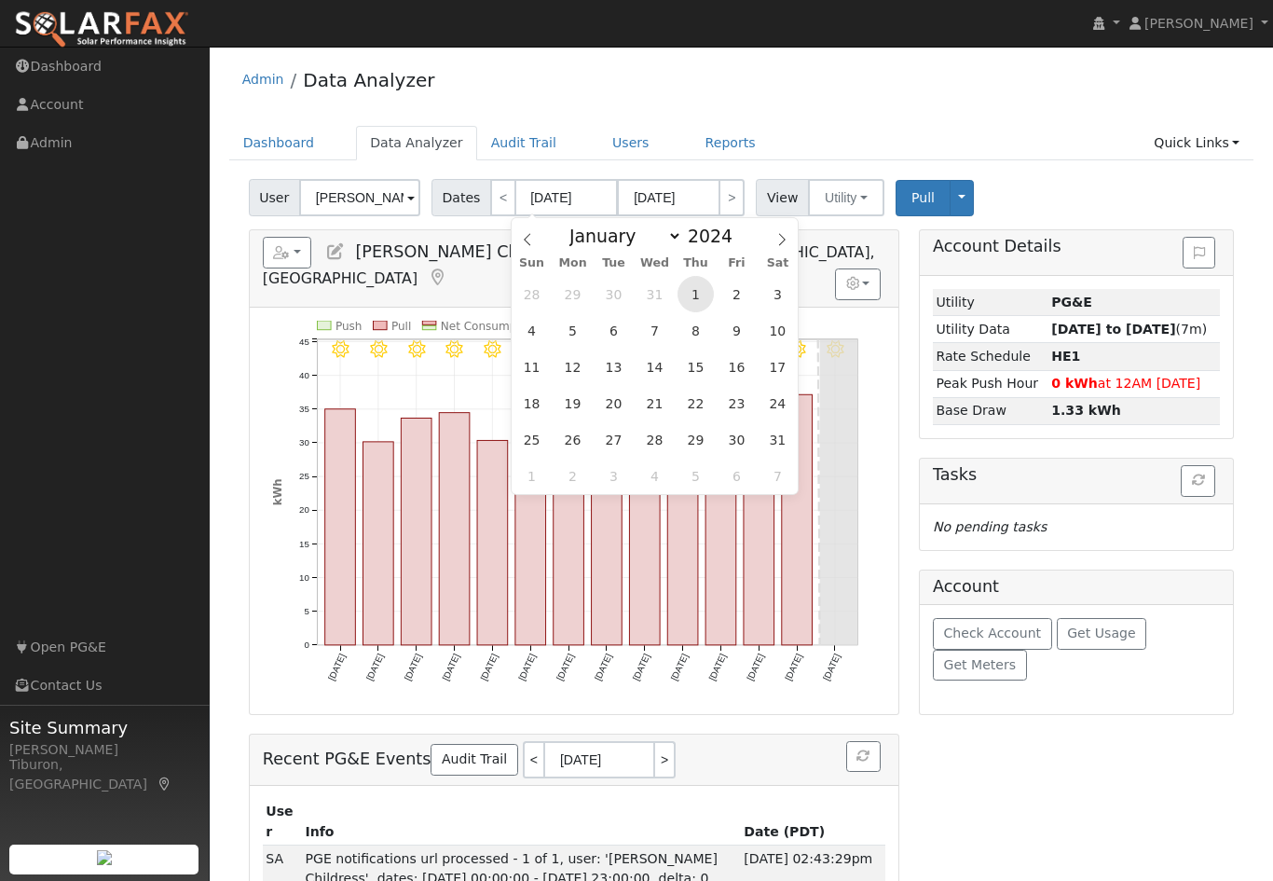
click at [692, 294] on span "1" at bounding box center [696, 294] width 36 height 36
type input "[DATE]"
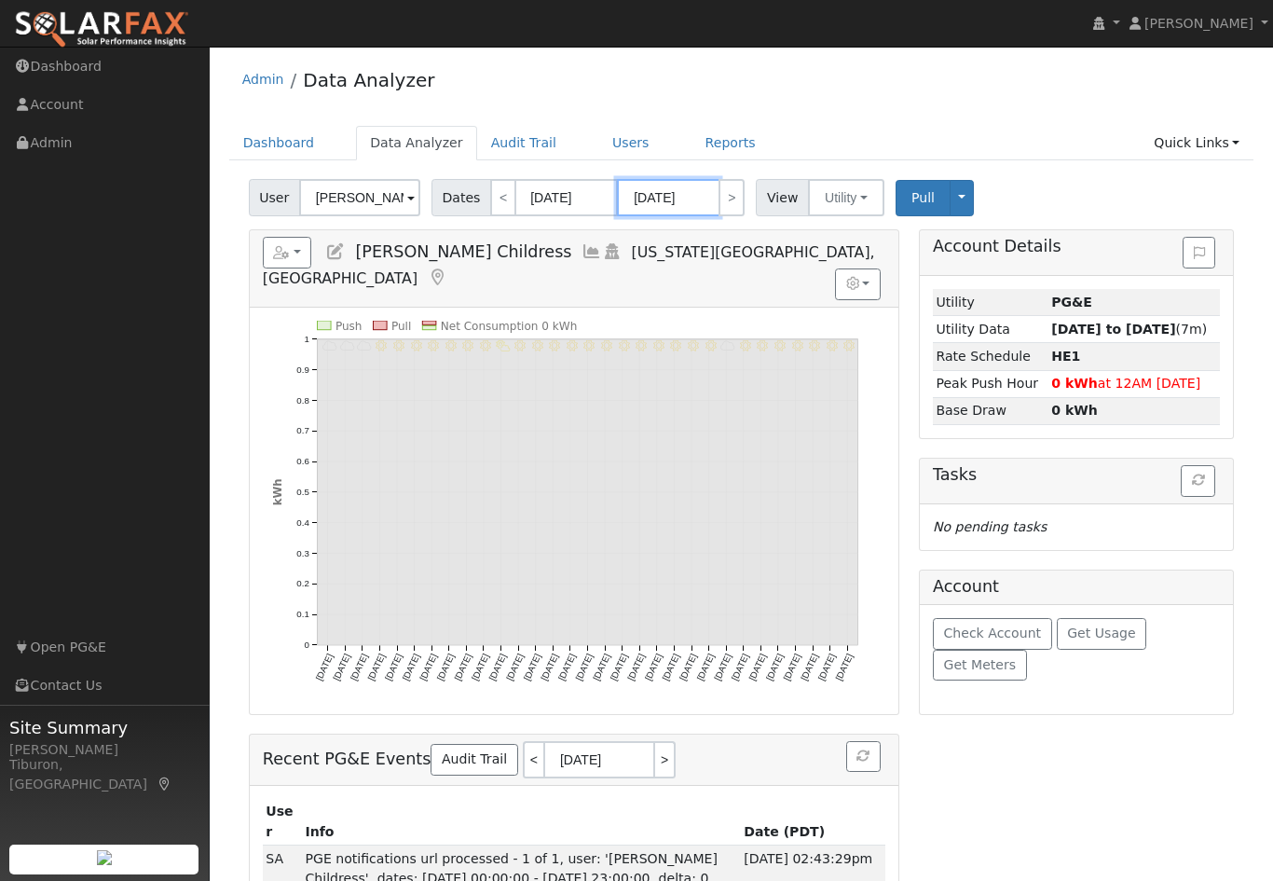
click at [676, 199] on input "08/31/2024" at bounding box center [668, 197] width 103 height 37
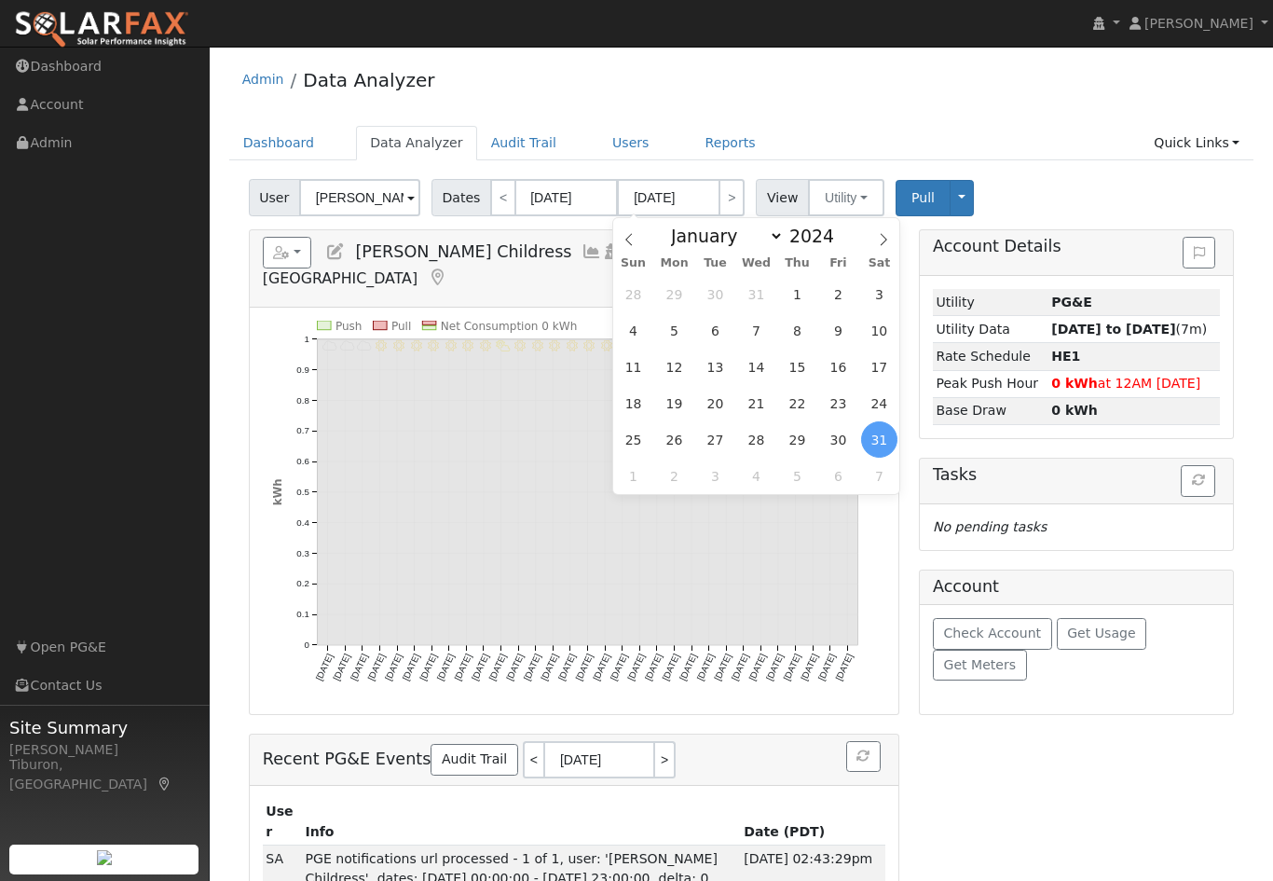
click at [834, 238] on input "2024" at bounding box center [817, 236] width 67 height 21
type input "2025"
click at [800, 295] on span "31" at bounding box center [797, 294] width 36 height 36
type input "07/31/2025"
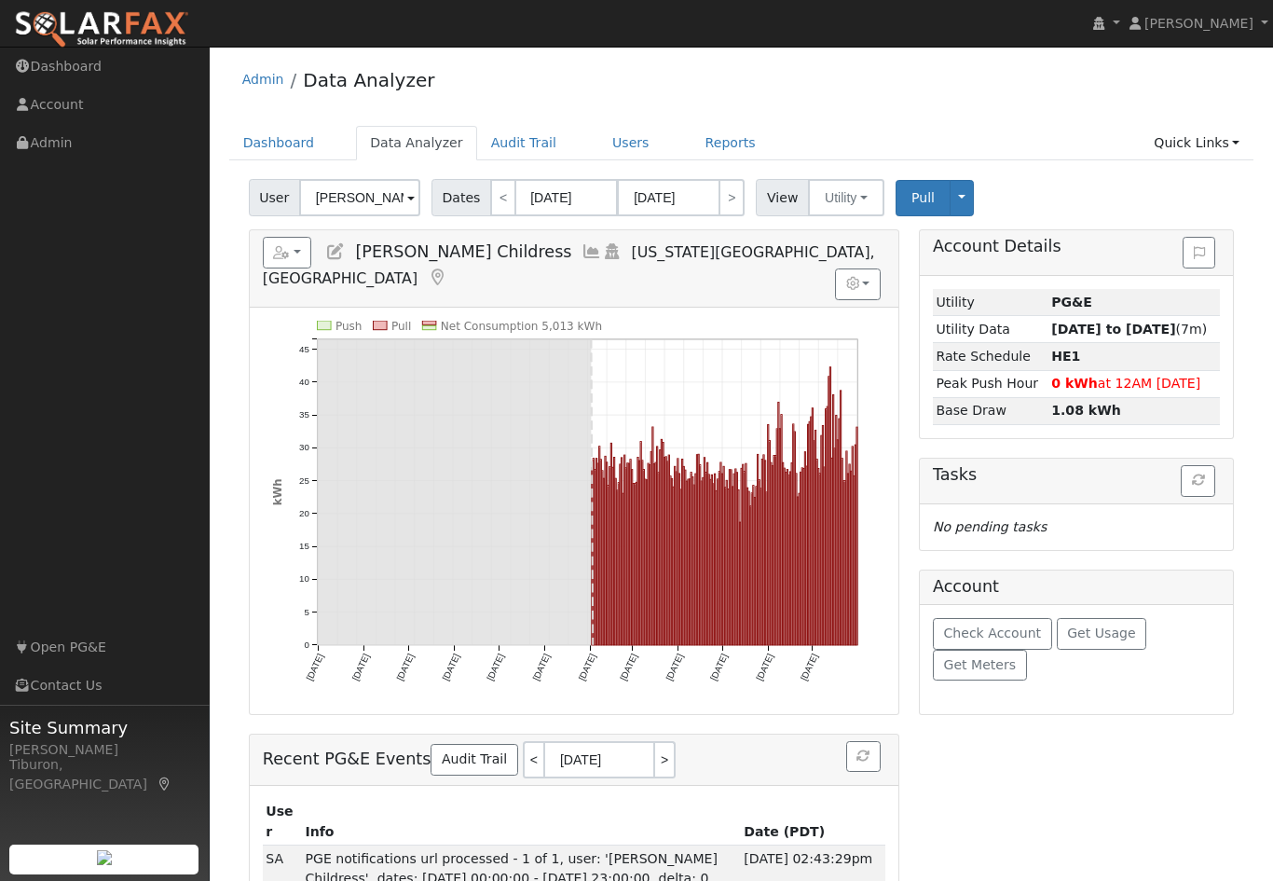
click at [1043, 97] on div "Admin Data Analyzer" at bounding box center [741, 84] width 1025 height 57
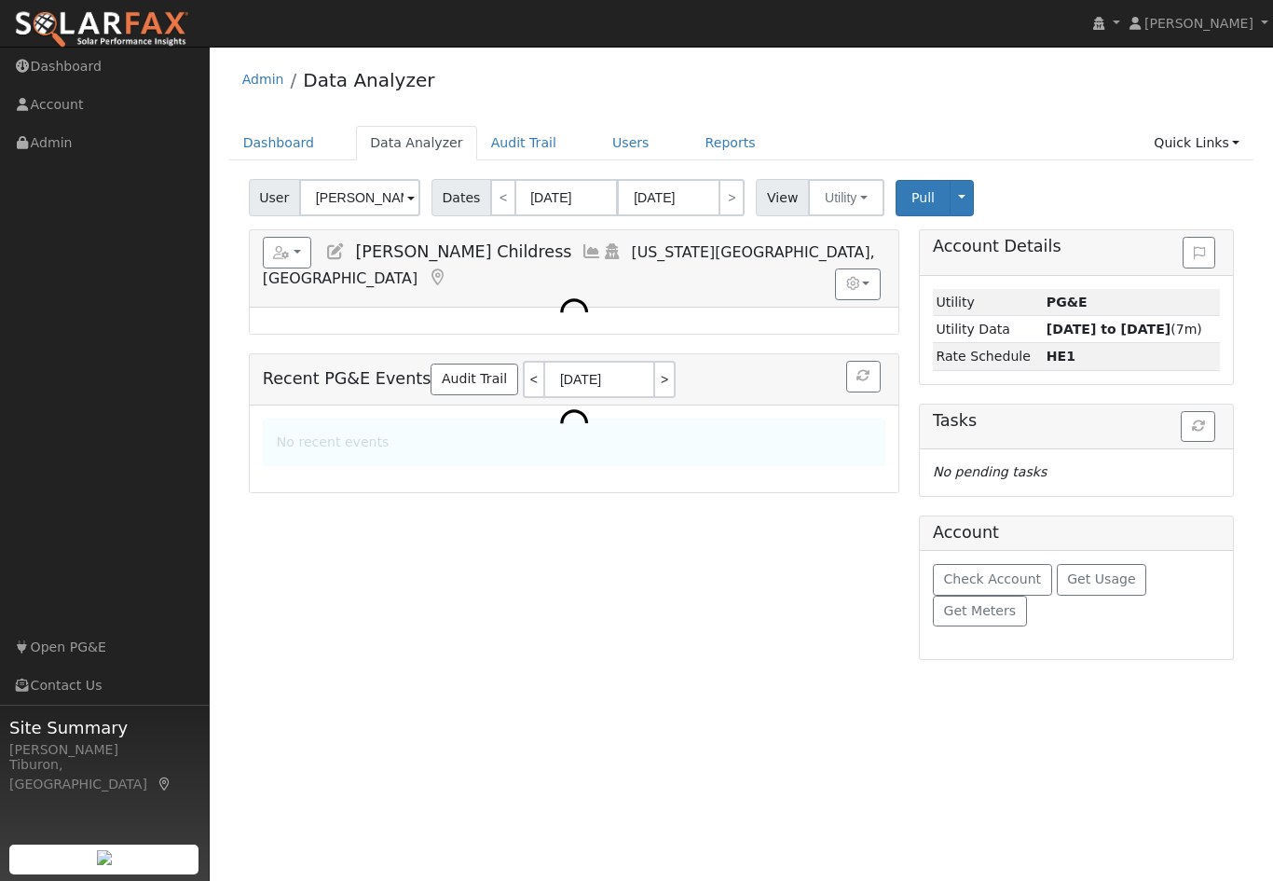
select select "7"
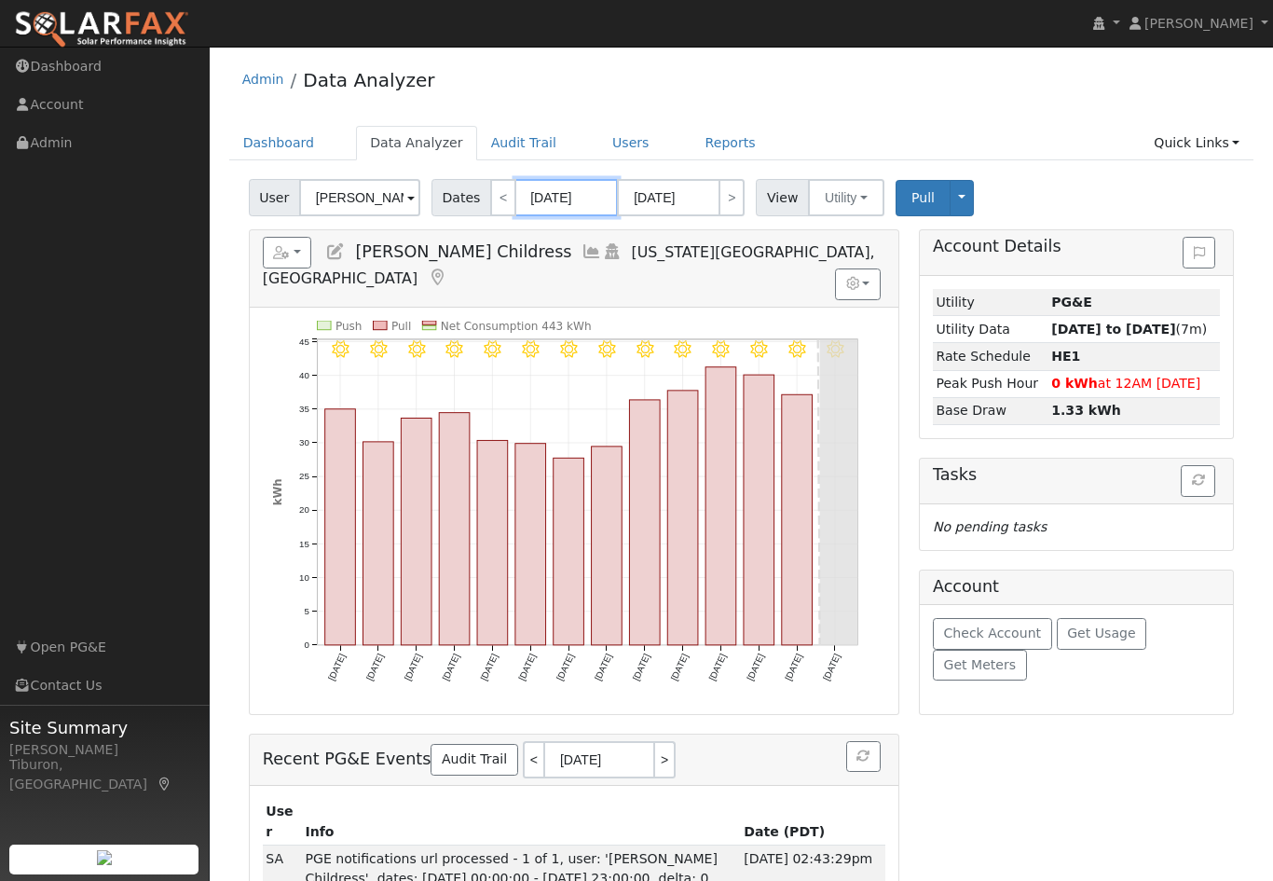
click at [562, 192] on input "[DATE]" at bounding box center [567, 197] width 103 height 37
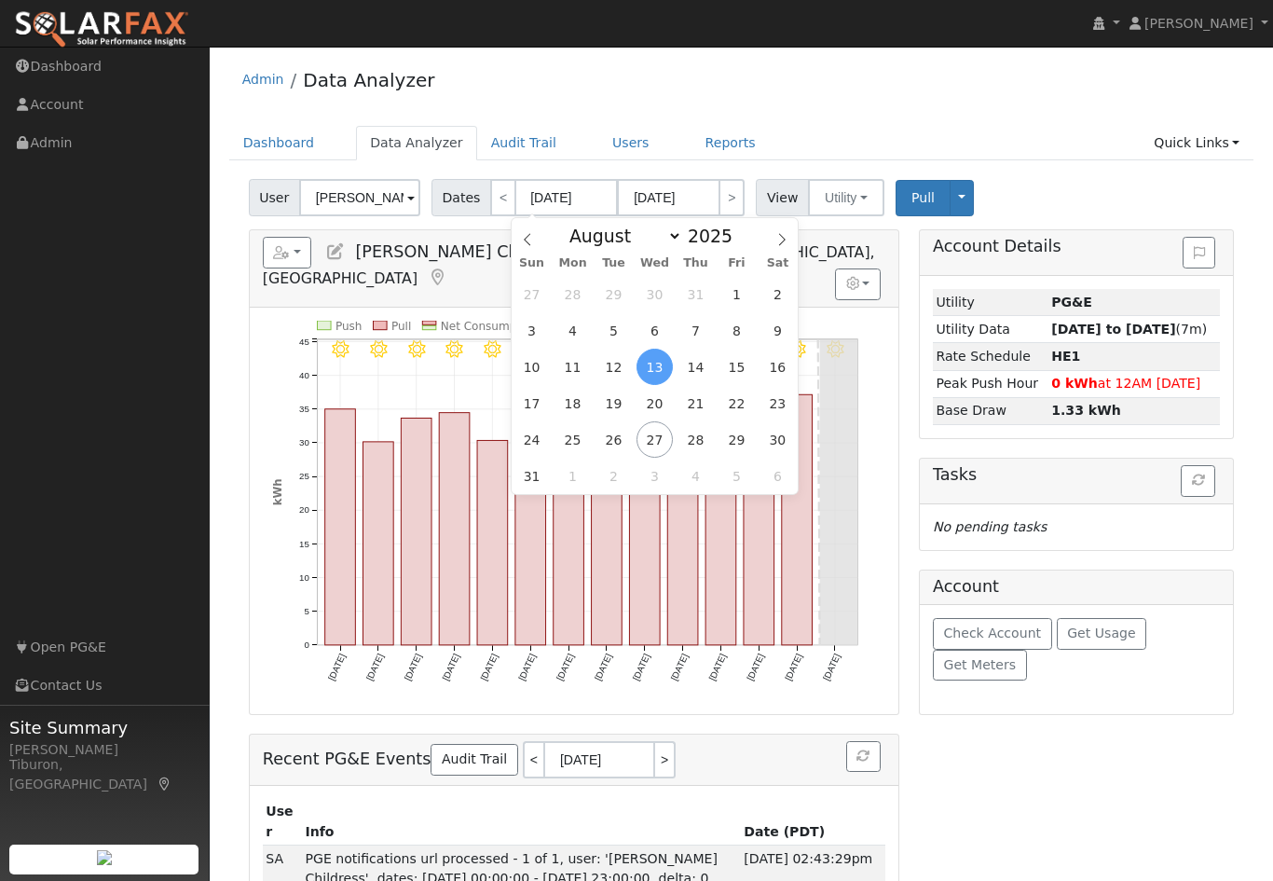
click at [723, 235] on input "2025" at bounding box center [715, 236] width 67 height 21
click at [748, 246] on span at bounding box center [742, 241] width 13 height 10
type input "2024"
click at [705, 290] on span "1" at bounding box center [696, 294] width 36 height 36
type input "08/01/2024"
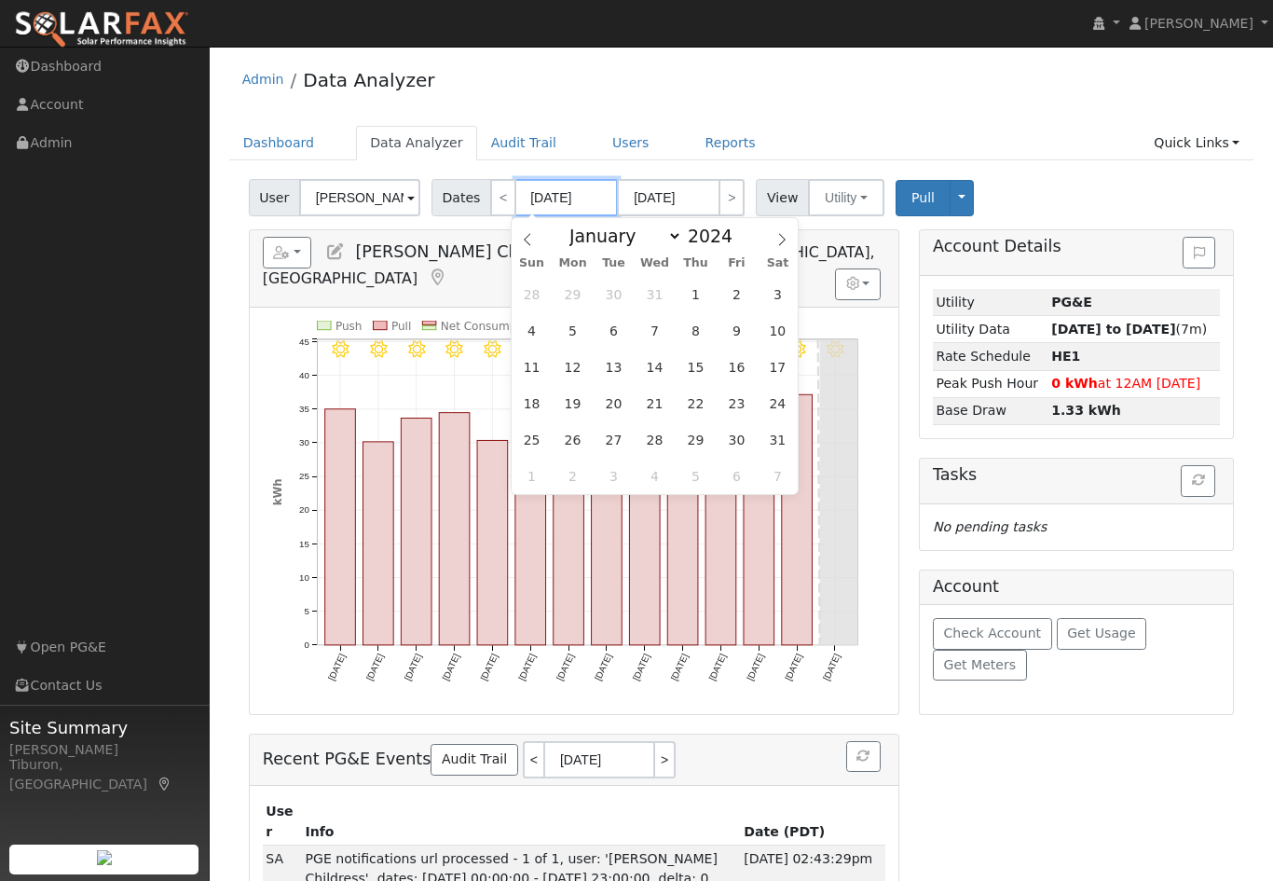
type input "08/31/2024"
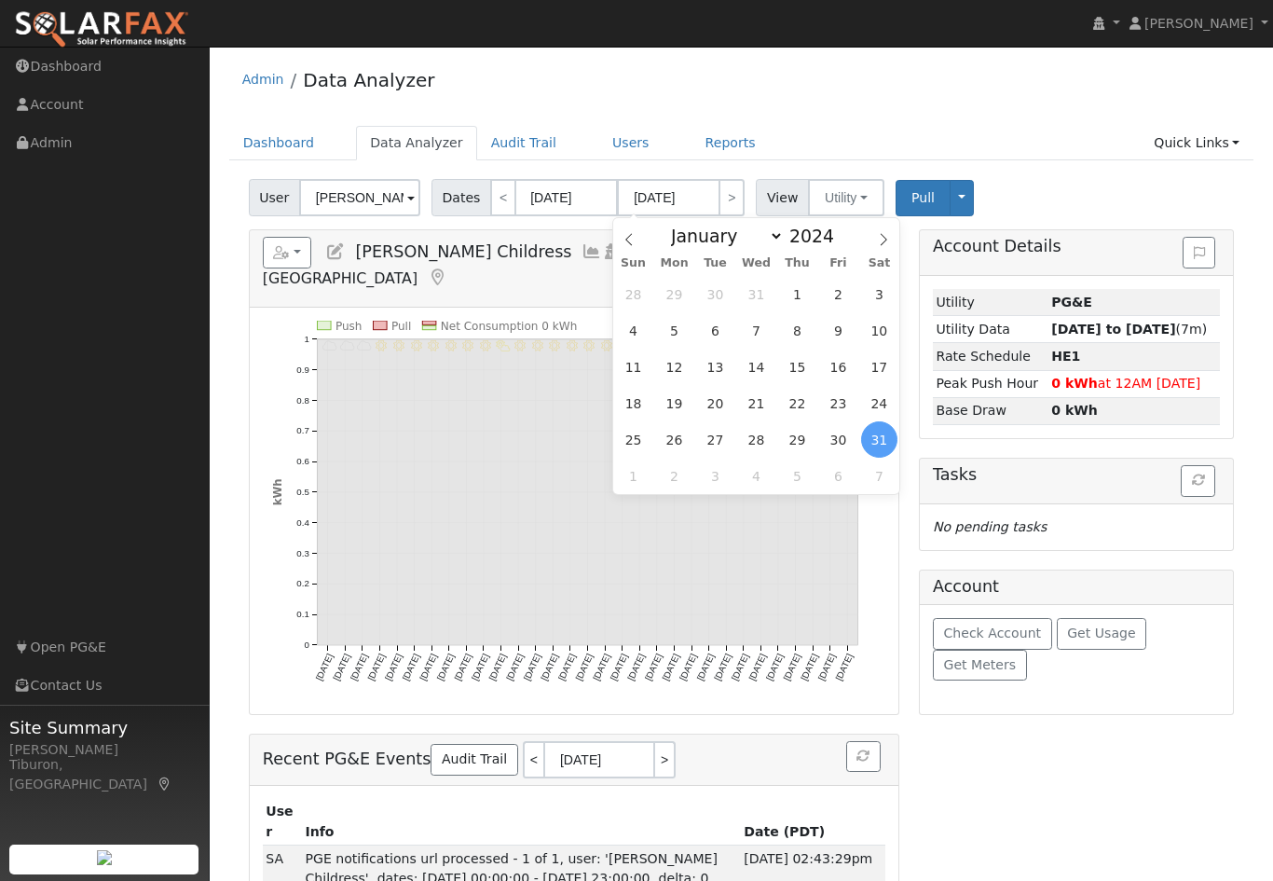
click at [826, 238] on input "2024" at bounding box center [817, 236] width 67 height 21
click at [849, 229] on span at bounding box center [844, 231] width 13 height 10
type input "2025"
click at [795, 286] on span "31" at bounding box center [797, 294] width 36 height 36
type input "07/31/2025"
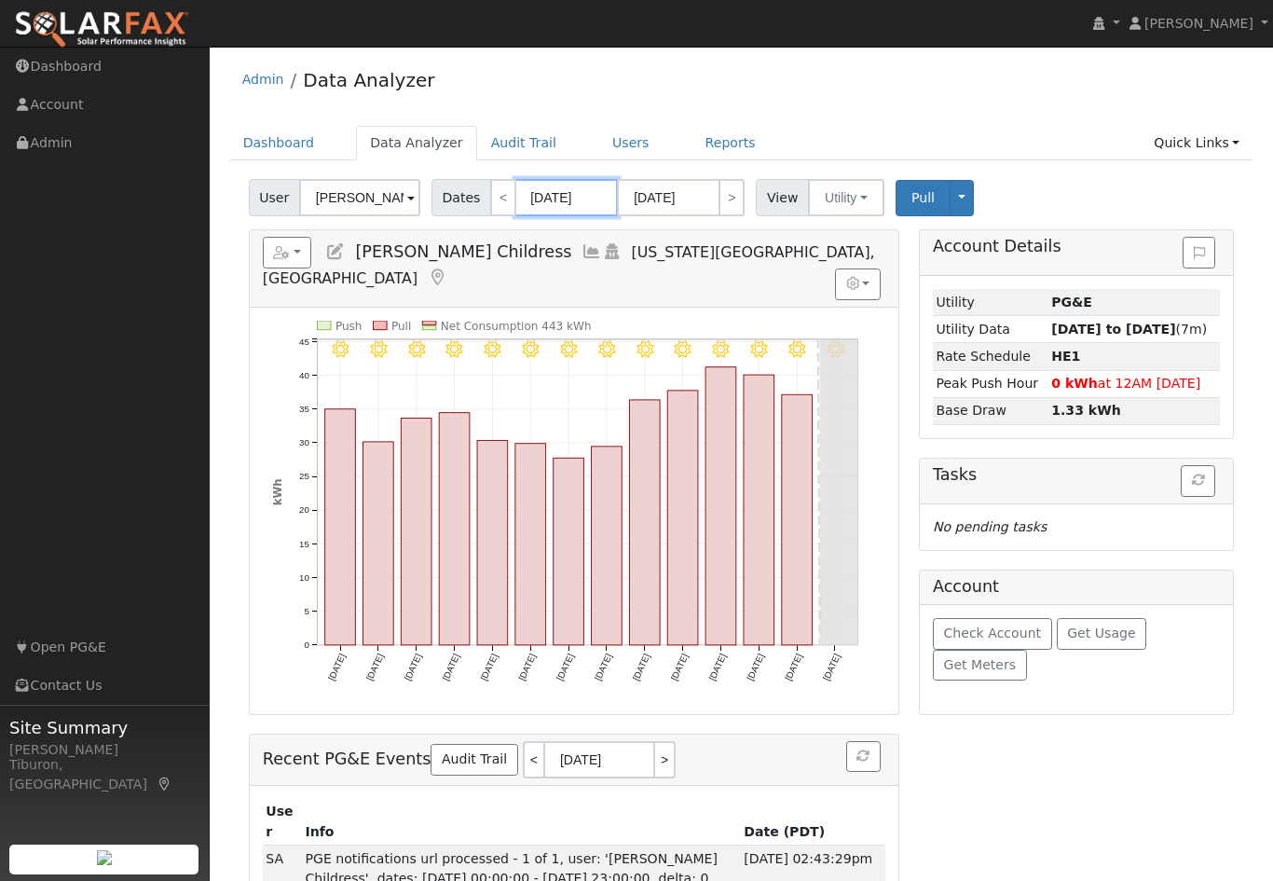
click at [838, 106] on div "Admin Data Analyzer" at bounding box center [741, 84] width 1025 height 57
